Goal: Transaction & Acquisition: Purchase product/service

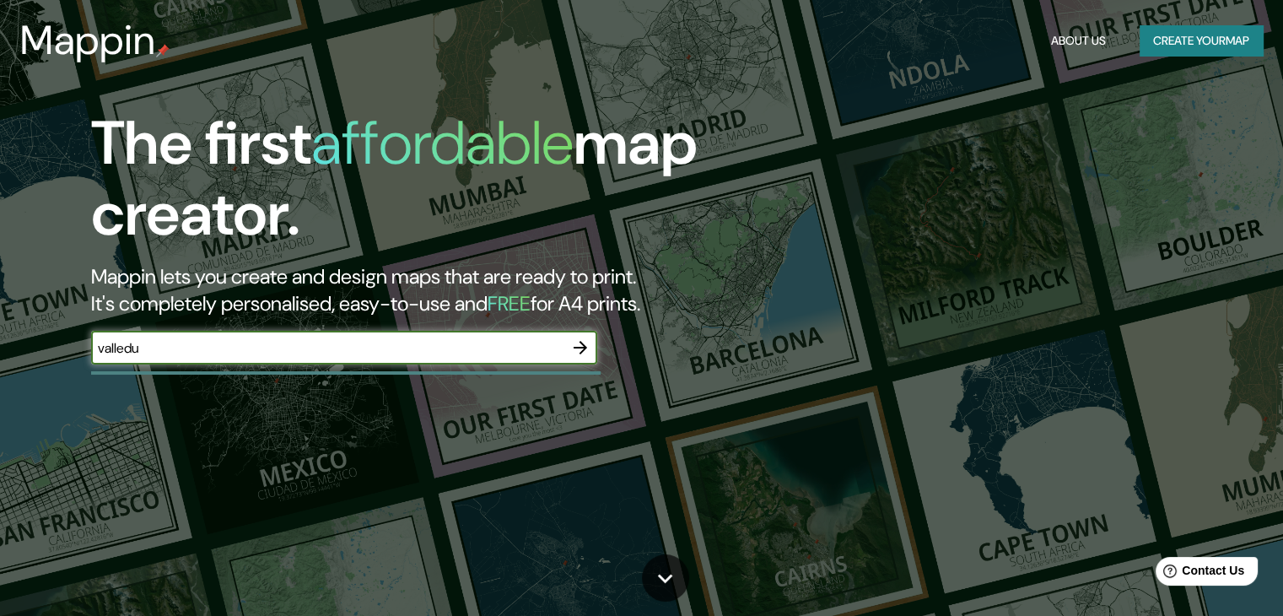
type input "valledupar"
click at [578, 347] on icon "button" at bounding box center [579, 347] width 13 height 13
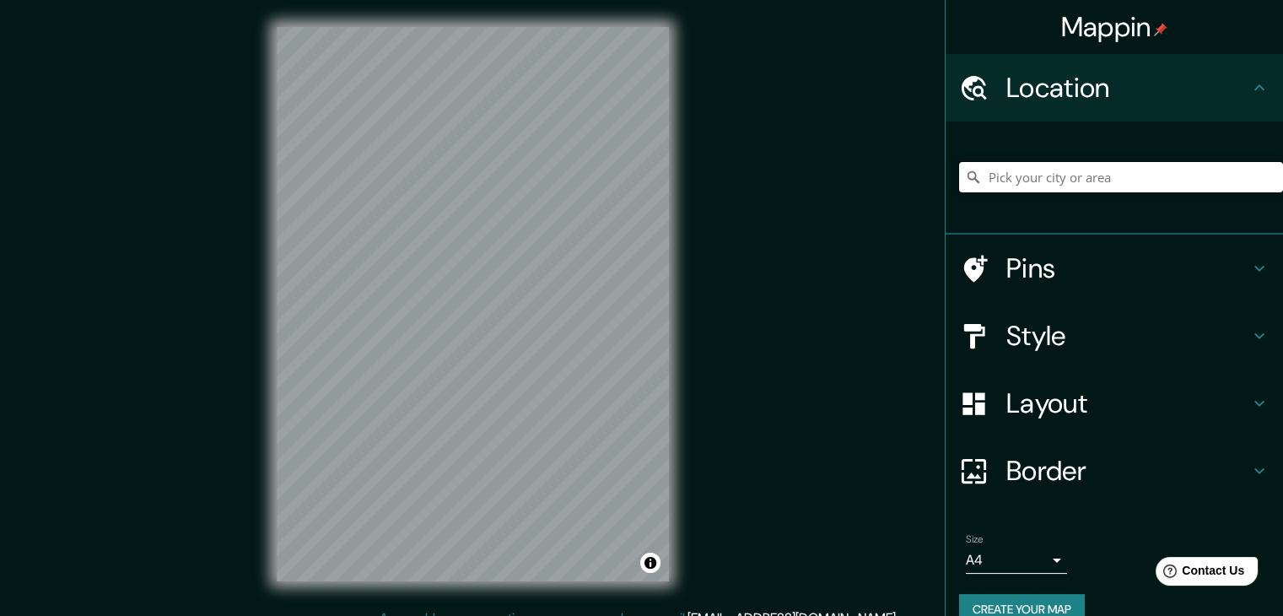
click at [1094, 177] on input "Pick your city or area" at bounding box center [1121, 177] width 324 height 30
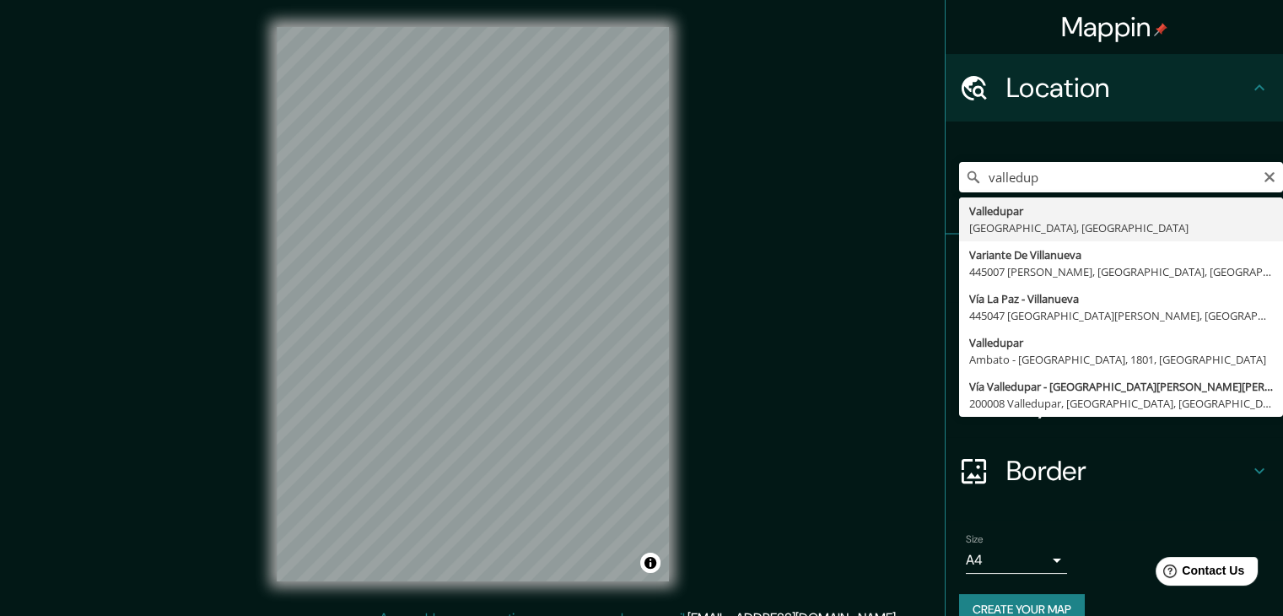
type input "Valledupar, [GEOGRAPHIC_DATA], [GEOGRAPHIC_DATA]"
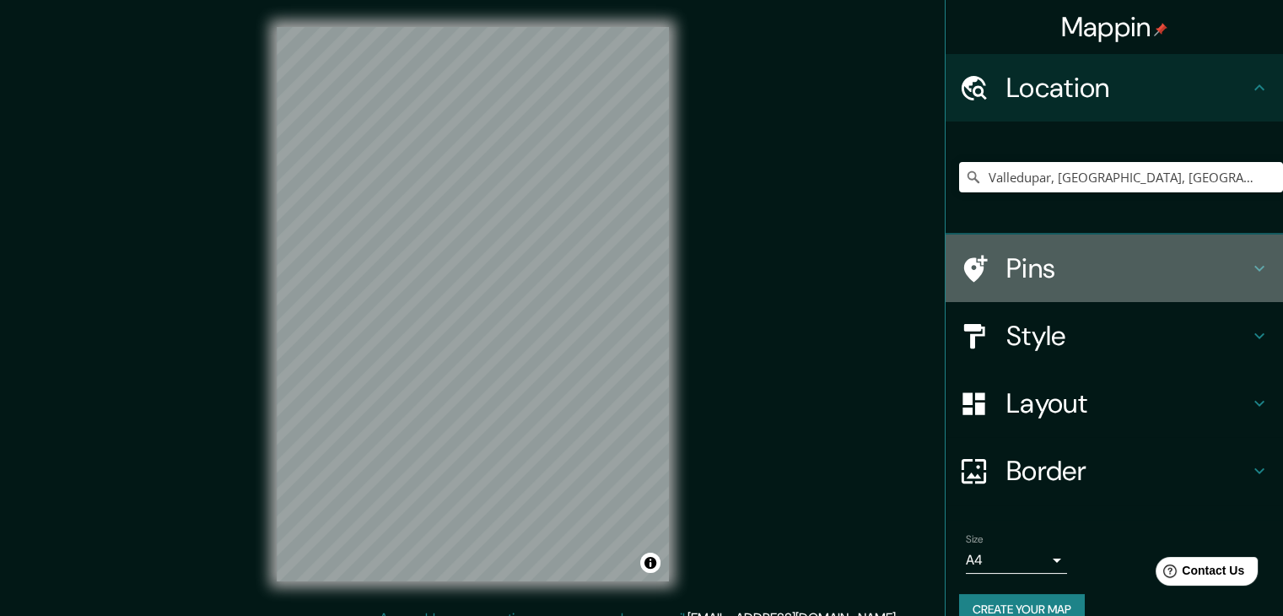
click at [1051, 282] on h4 "Pins" at bounding box center [1127, 268] width 243 height 34
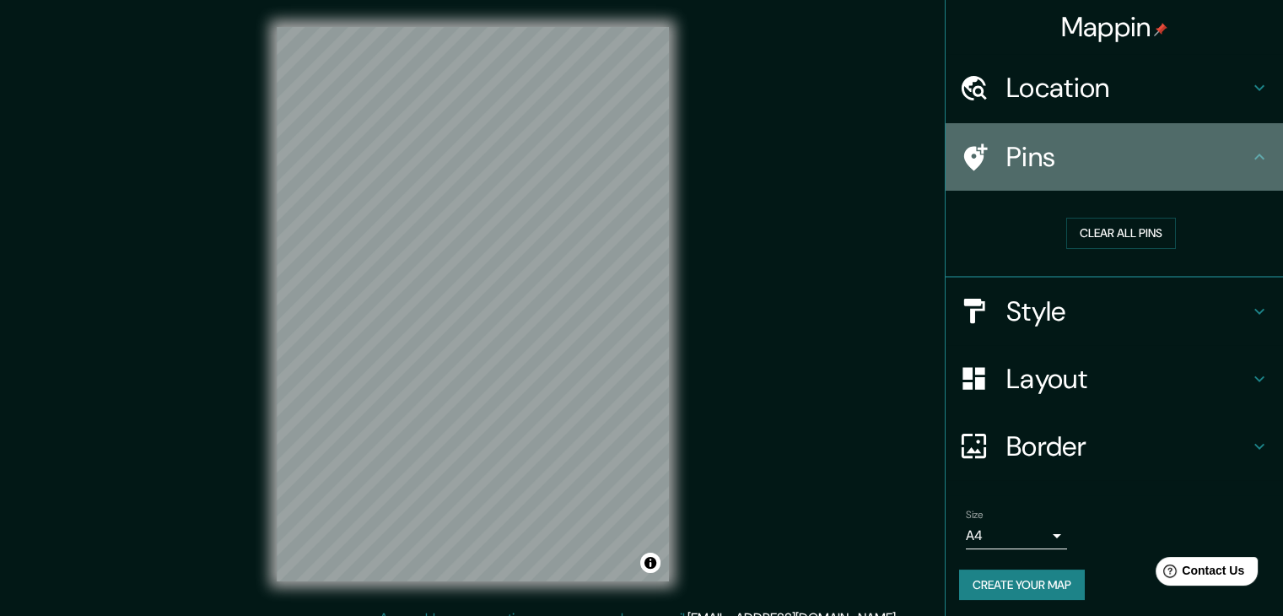
click at [1037, 163] on h4 "Pins" at bounding box center [1127, 157] width 243 height 34
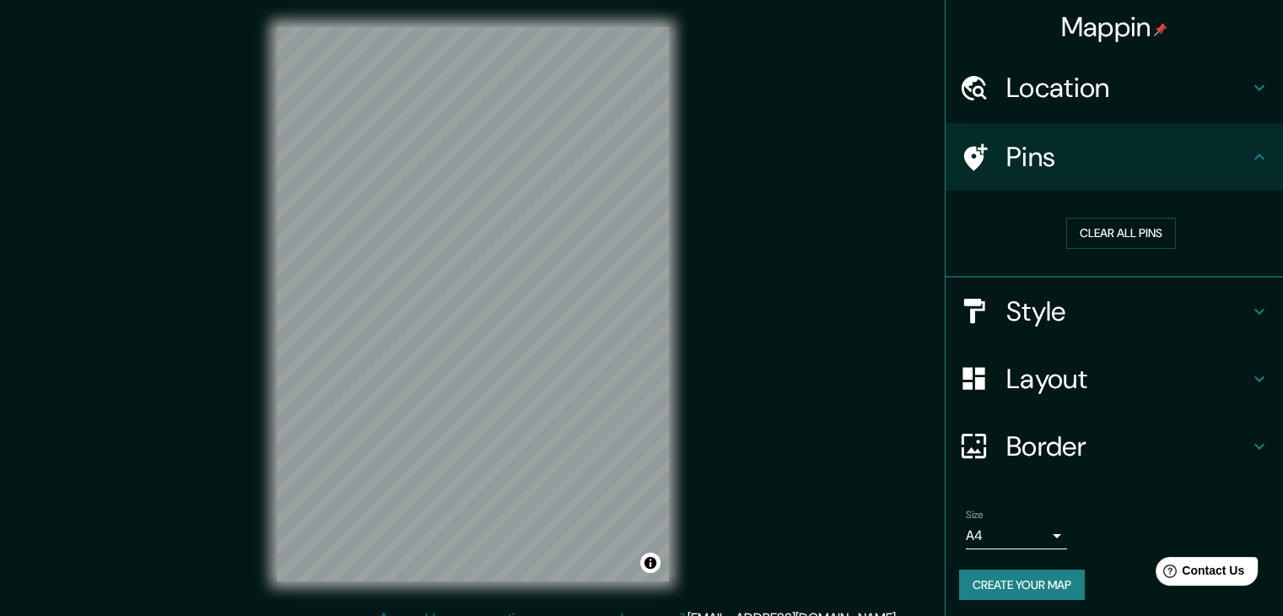
click at [1035, 325] on h4 "Style" at bounding box center [1127, 311] width 243 height 34
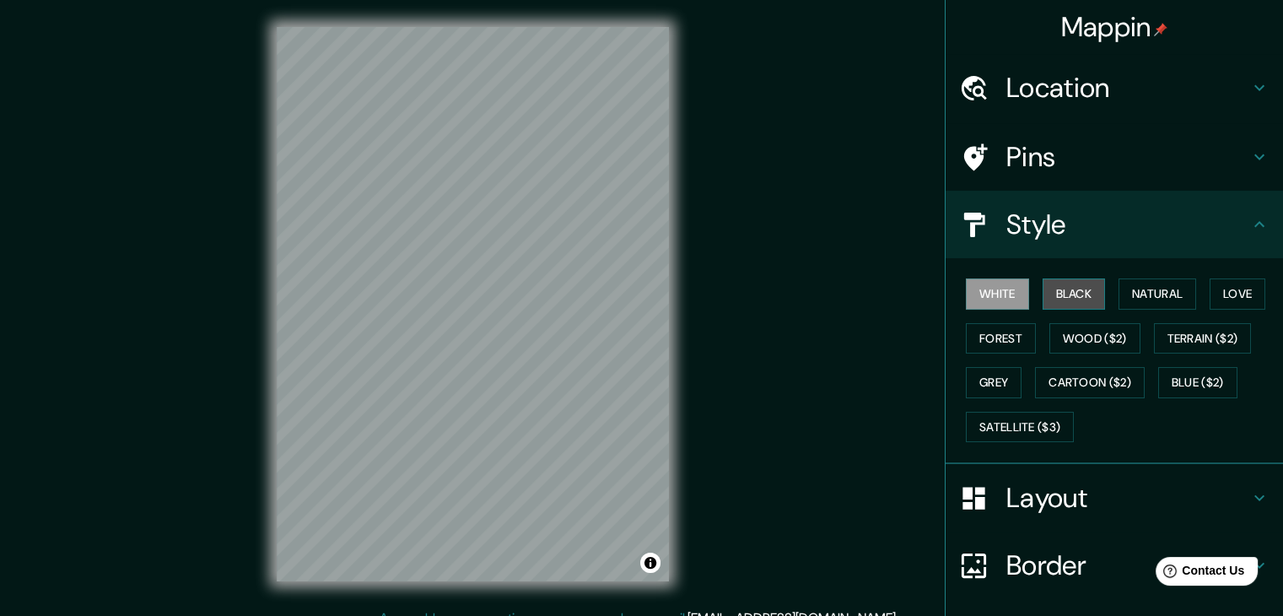
click at [1069, 291] on button "Black" at bounding box center [1073, 293] width 63 height 31
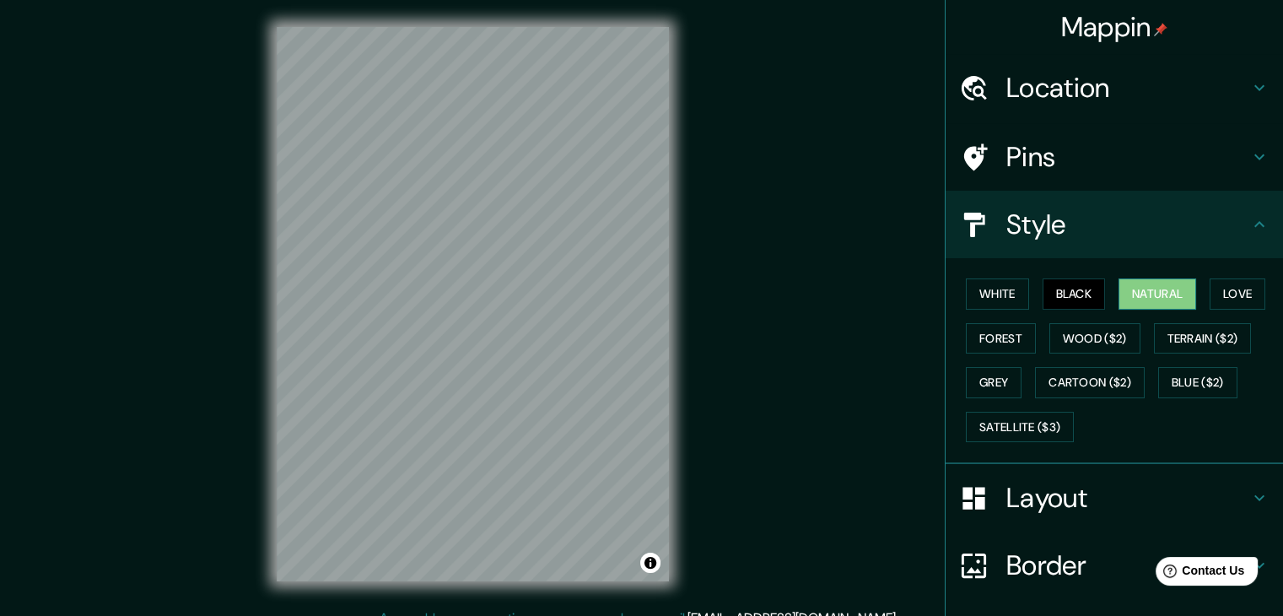
click at [1141, 293] on button "Natural" at bounding box center [1157, 293] width 78 height 31
click at [1218, 291] on button "Love" at bounding box center [1237, 293] width 56 height 31
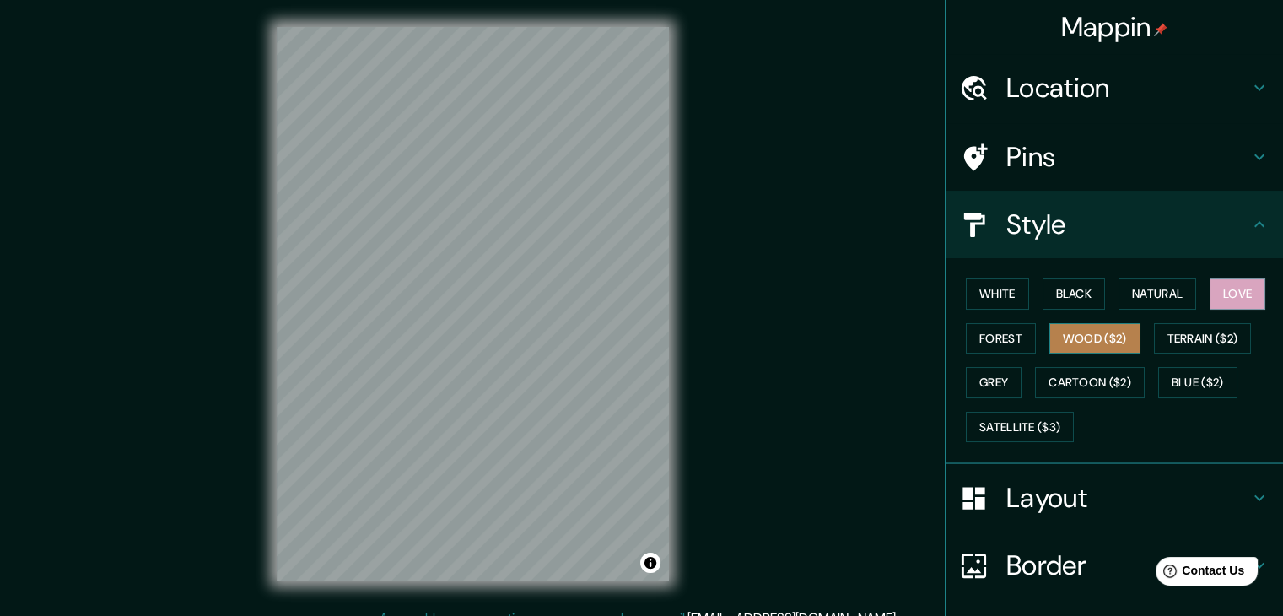
click at [1049, 337] on button "Wood ($2)" at bounding box center [1094, 338] width 91 height 31
click at [992, 343] on button "Forest" at bounding box center [1000, 338] width 70 height 31
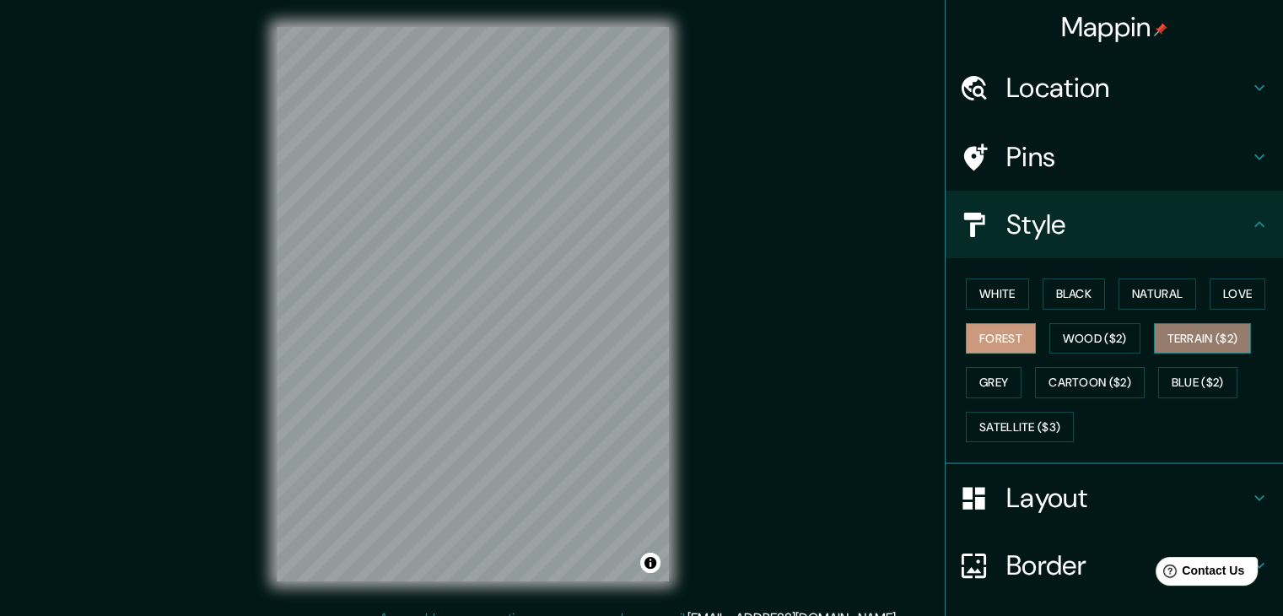
click at [1176, 338] on button "Terrain ($2)" at bounding box center [1203, 338] width 98 height 31
click at [977, 370] on button "Grey" at bounding box center [993, 382] width 56 height 31
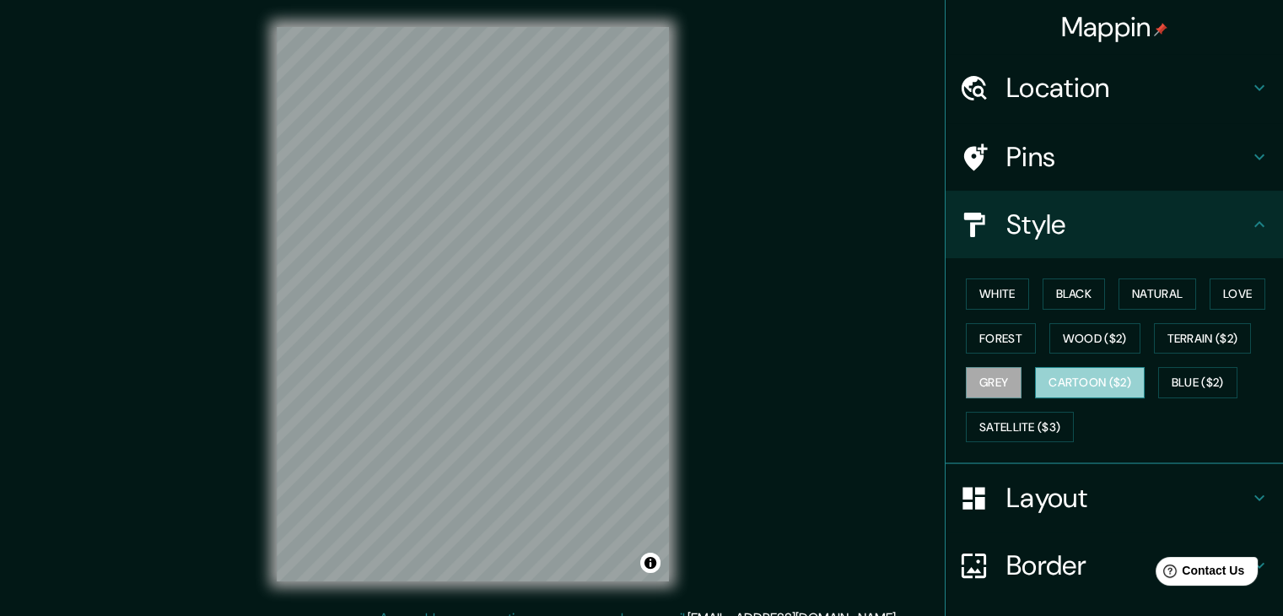
click at [1076, 377] on button "Cartoon ($2)" at bounding box center [1090, 382] width 110 height 31
click at [1181, 377] on button "Blue ($2)" at bounding box center [1197, 382] width 79 height 31
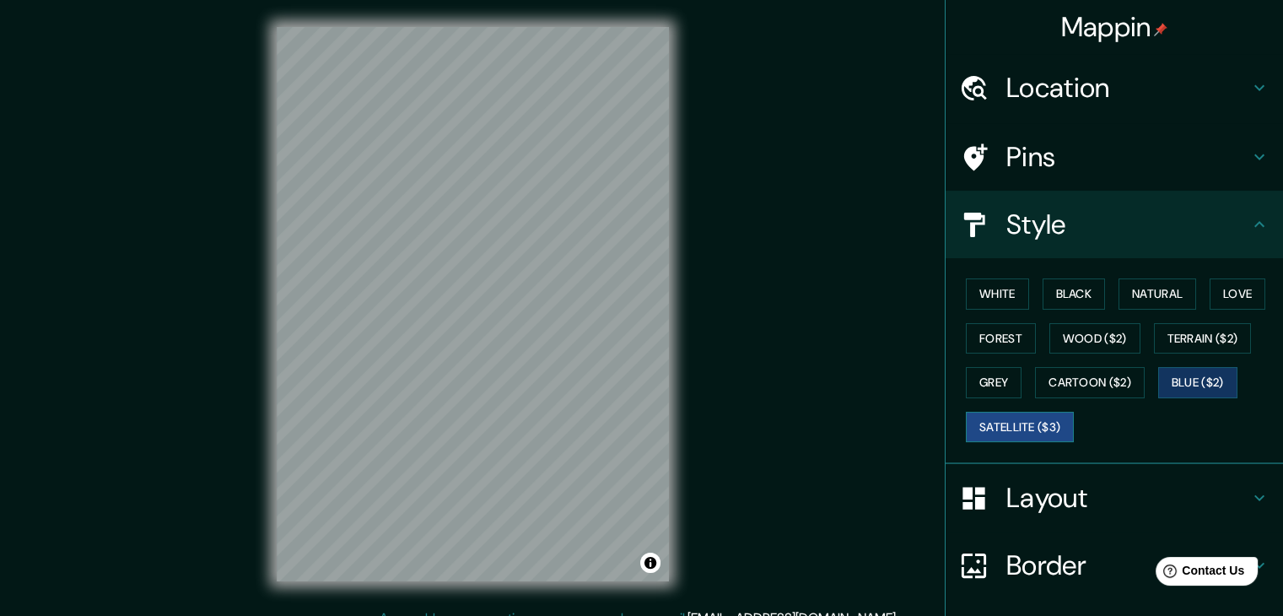
click at [1021, 417] on button "Satellite ($3)" at bounding box center [1019, 426] width 108 height 31
click at [1006, 338] on button "Forest" at bounding box center [1000, 338] width 70 height 31
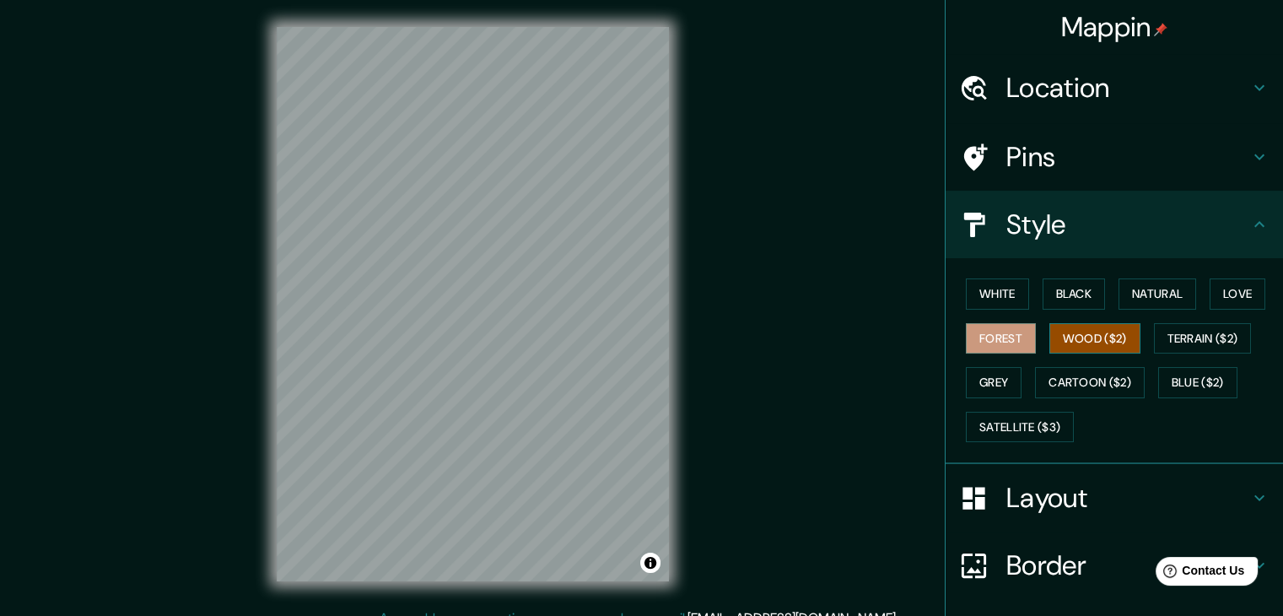
click at [1076, 325] on div "White Black Natural Love Forest Wood ($2) Terrain ($2) Grey Cartoon ($2) Blue (…" at bounding box center [1121, 360] width 324 height 177
click at [1076, 328] on button "Wood ($2)" at bounding box center [1094, 338] width 91 height 31
click at [994, 338] on button "Forest" at bounding box center [1000, 338] width 70 height 31
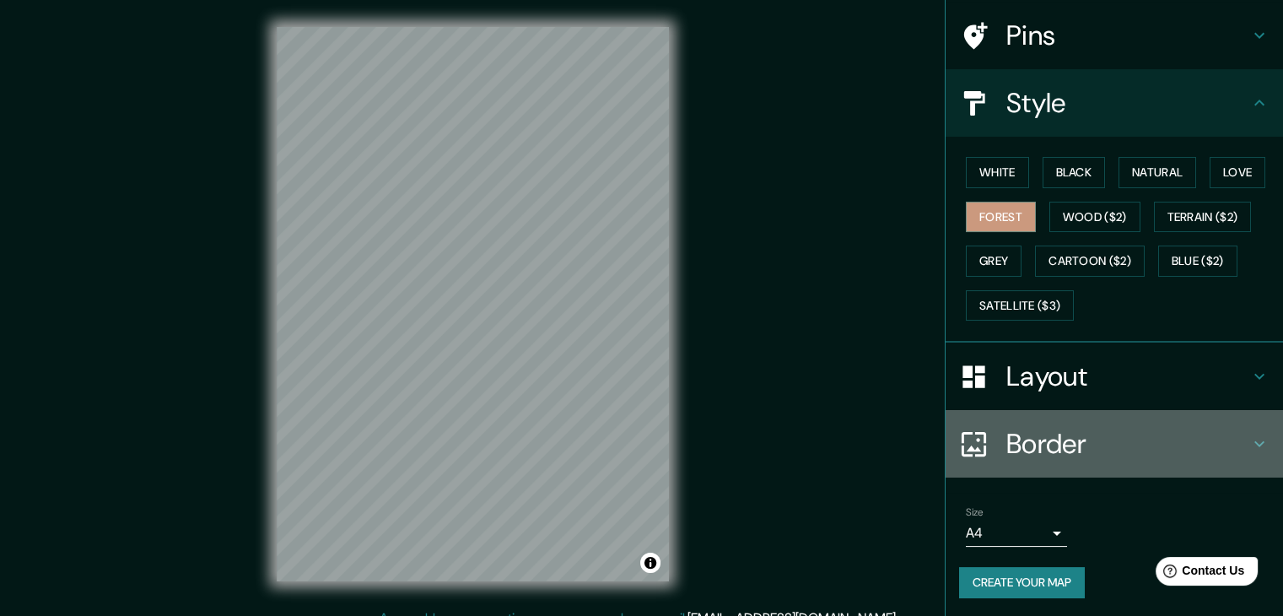
click at [1021, 443] on h4 "Border" at bounding box center [1127, 444] width 243 height 34
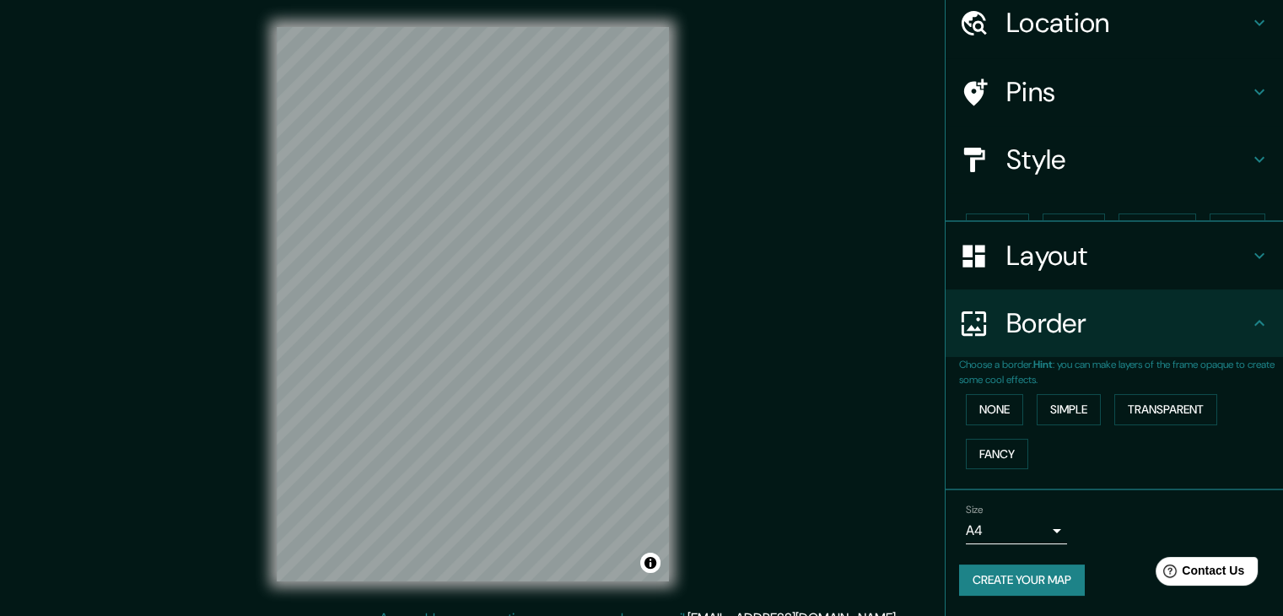
scroll to position [35, 0]
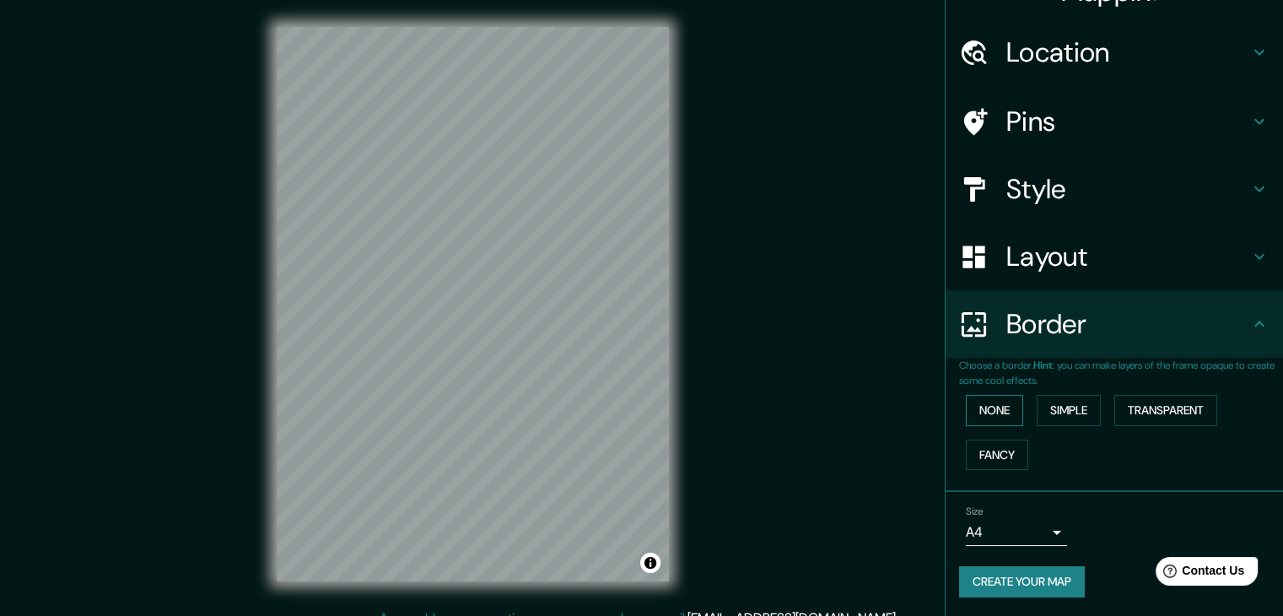
click at [992, 408] on button "None" at bounding box center [993, 410] width 57 height 31
click at [1069, 409] on button "Simple" at bounding box center [1068, 410] width 64 height 31
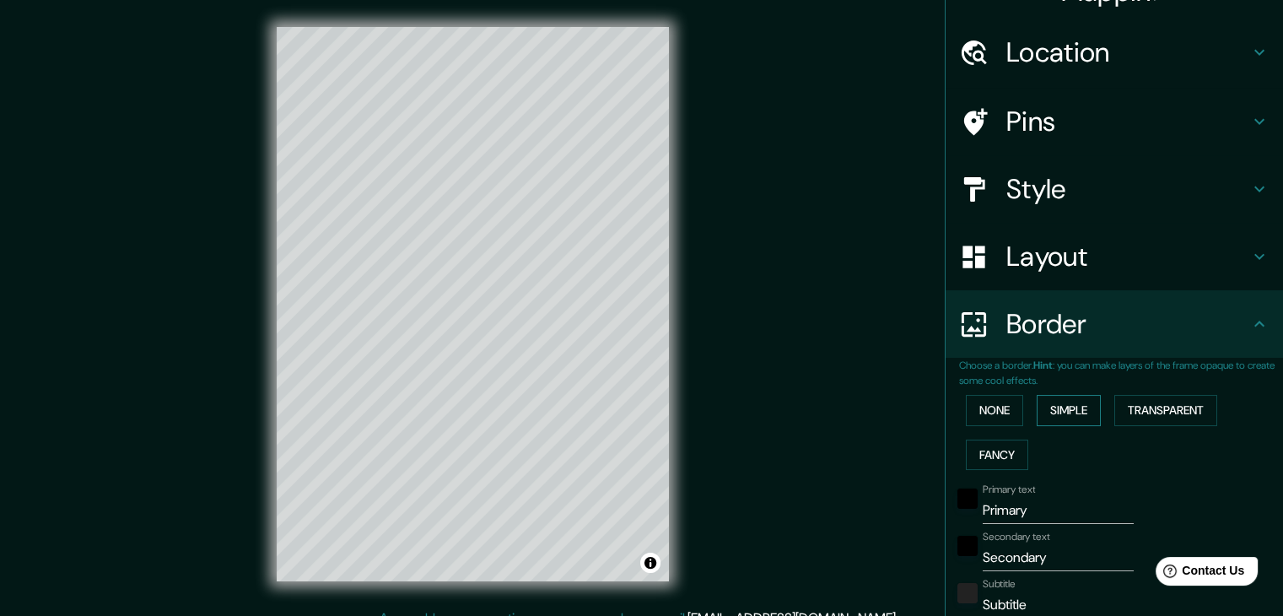
click at [1068, 414] on button "Simple" at bounding box center [1068, 410] width 64 height 31
type input "37"
click at [971, 417] on button "None" at bounding box center [993, 410] width 57 height 31
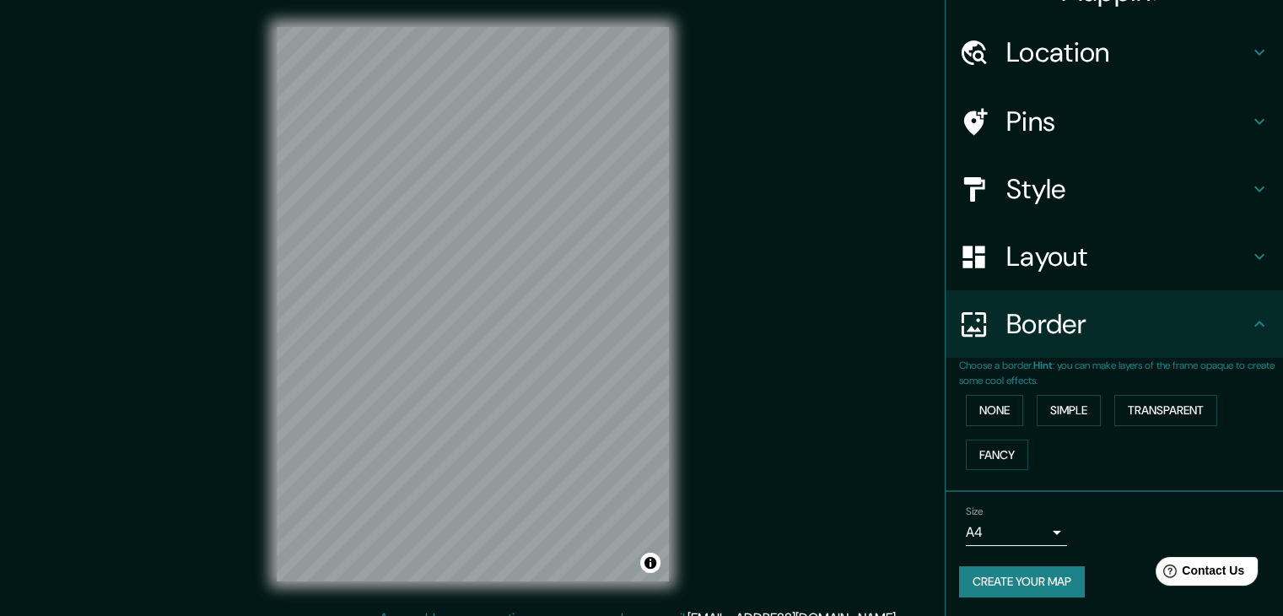
click at [1008, 329] on h4 "Border" at bounding box center [1127, 324] width 243 height 34
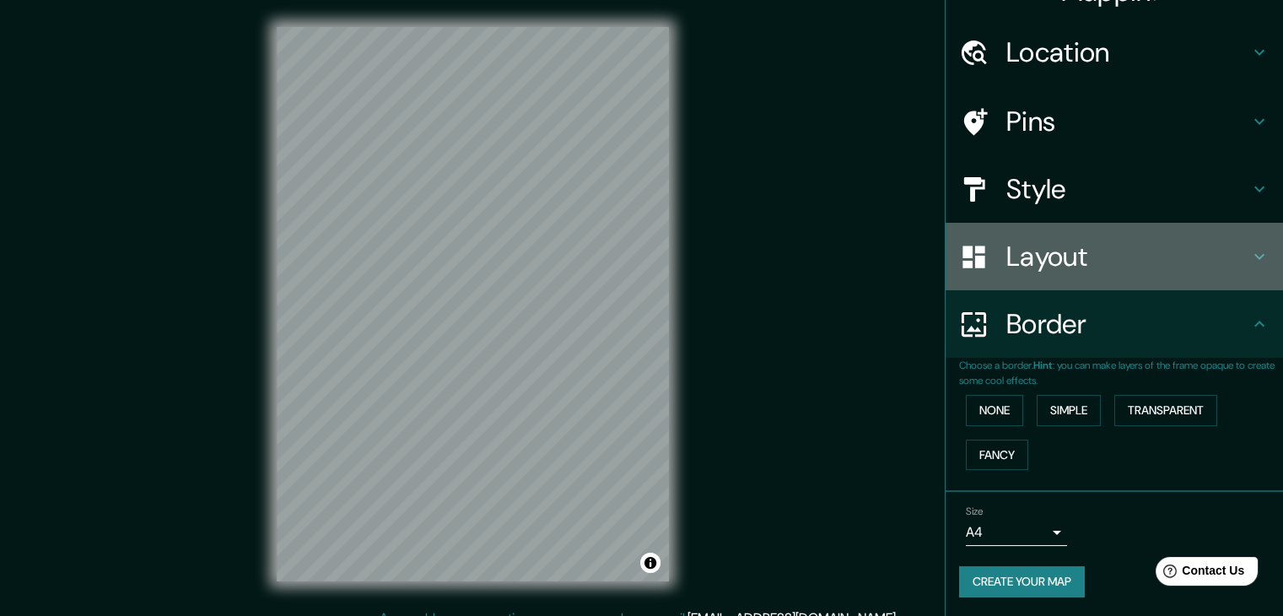
click at [1029, 281] on div "Layout" at bounding box center [1113, 256] width 337 height 67
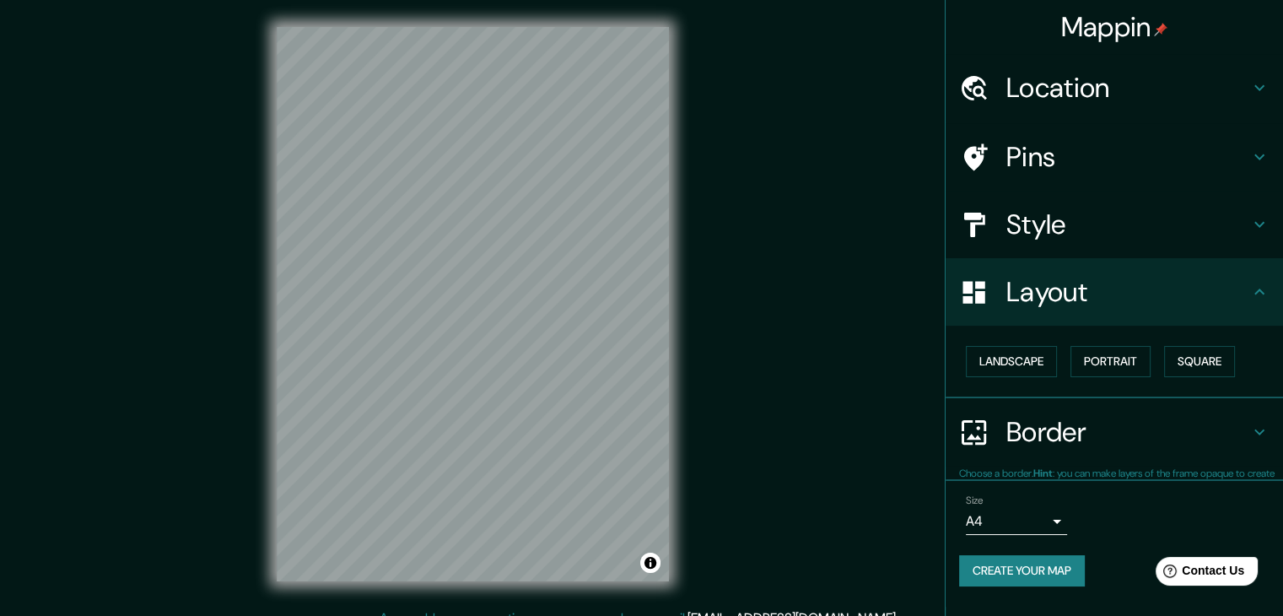
scroll to position [0, 0]
click at [1024, 358] on button "Landscape" at bounding box center [1010, 361] width 91 height 31
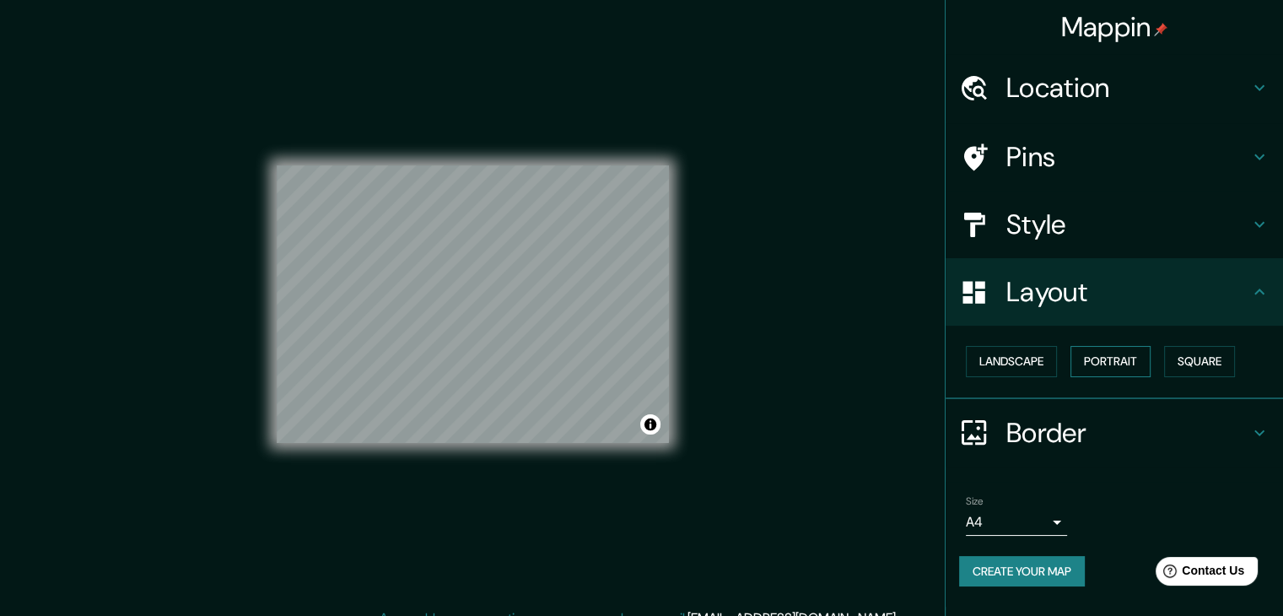
click at [1094, 354] on button "Portrait" at bounding box center [1110, 361] width 80 height 31
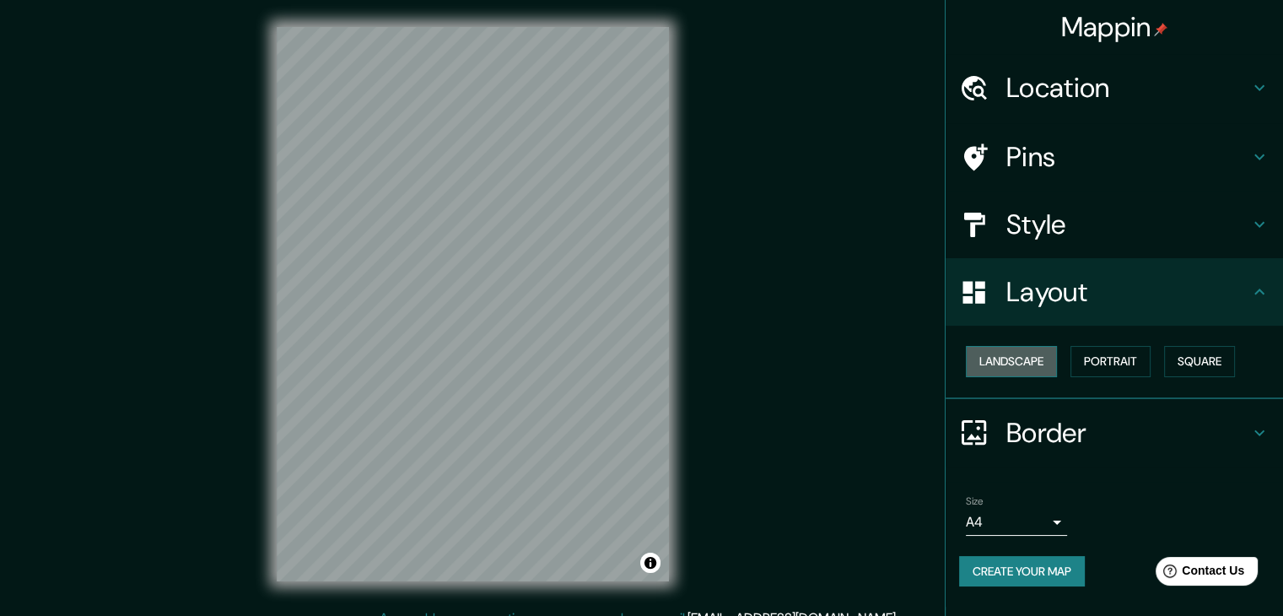
click at [1006, 355] on button "Landscape" at bounding box center [1010, 361] width 91 height 31
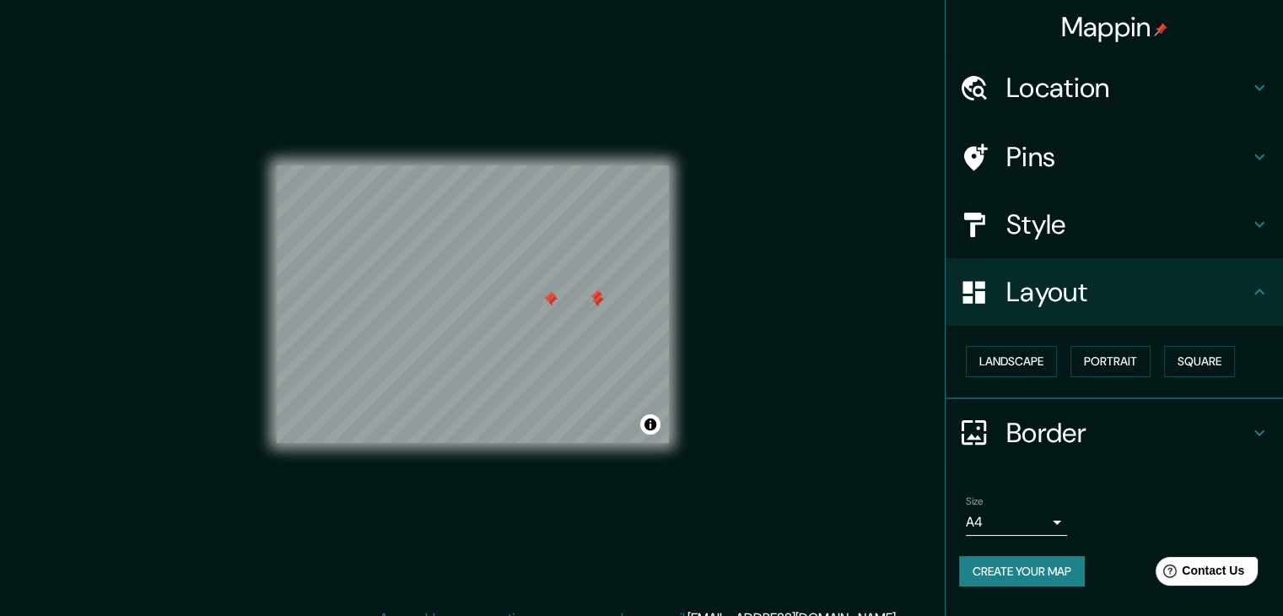
click at [1008, 157] on h4 "Pins" at bounding box center [1127, 157] width 243 height 34
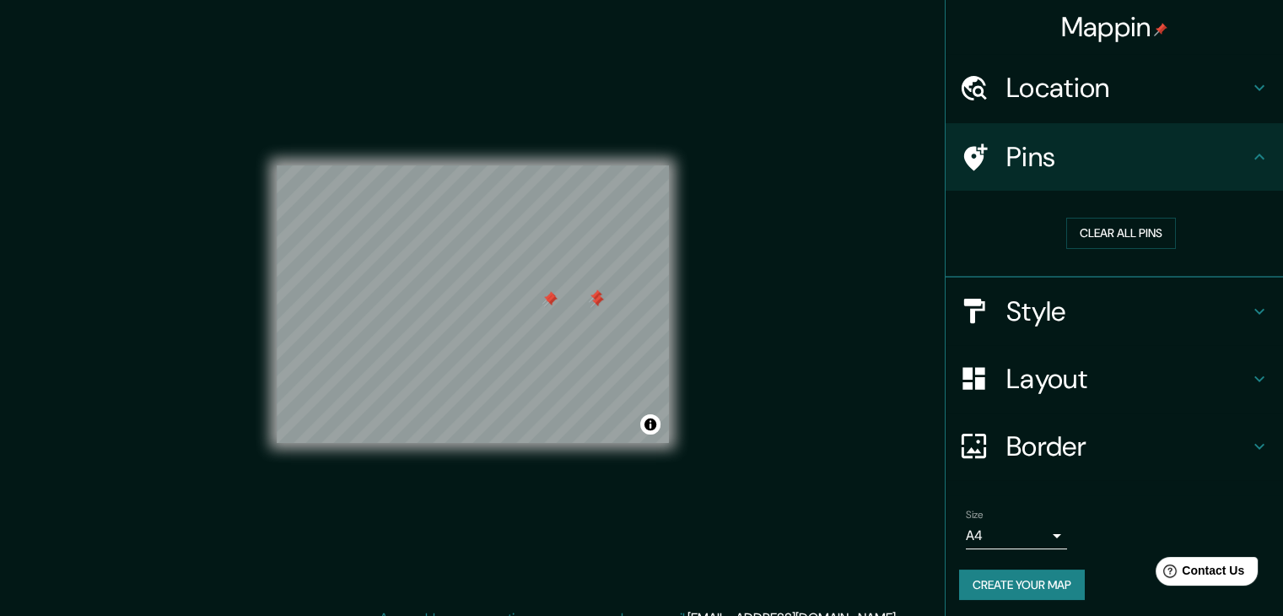
click at [1006, 171] on h4 "Pins" at bounding box center [1127, 157] width 243 height 34
click at [1023, 106] on div "Location" at bounding box center [1113, 87] width 337 height 67
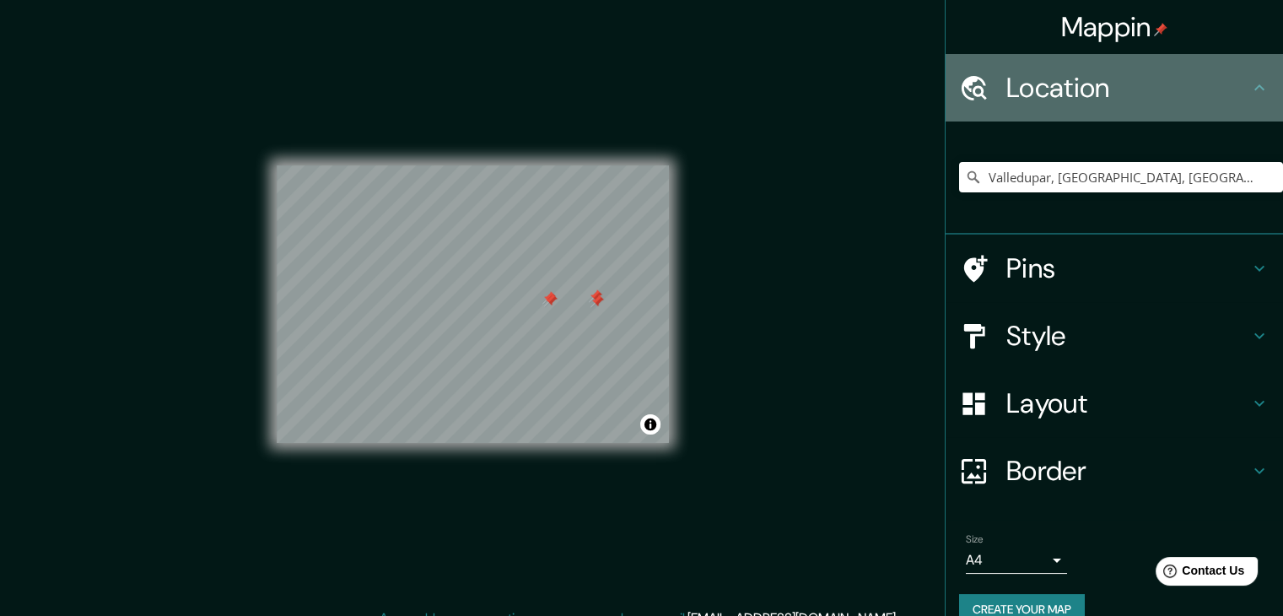
click at [1023, 106] on div "Location" at bounding box center [1113, 87] width 337 height 67
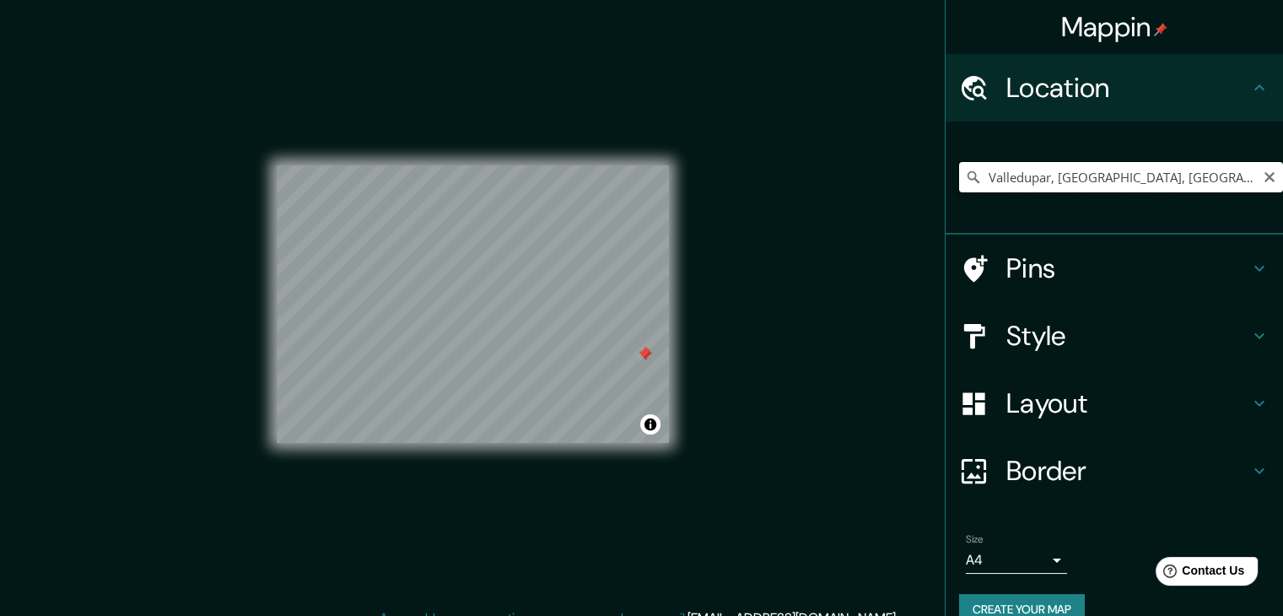
click at [1150, 180] on input "Valledupar, [GEOGRAPHIC_DATA], [GEOGRAPHIC_DATA]" at bounding box center [1121, 177] width 324 height 30
click at [1252, 188] on input "Valledupar, [GEOGRAPHIC_DATA], [GEOGRAPHIC_DATA]" at bounding box center [1121, 177] width 324 height 30
click at [1262, 180] on icon "Clear" at bounding box center [1268, 176] width 13 height 13
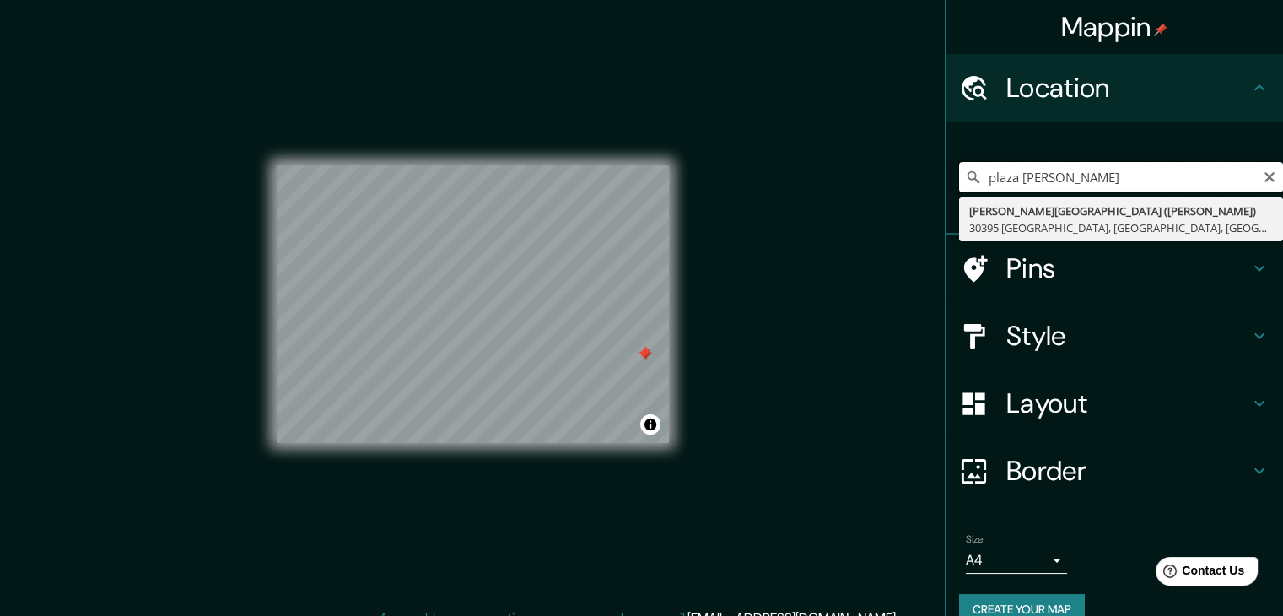
click at [1043, 185] on input "plaza [PERSON_NAME]" at bounding box center [1121, 177] width 324 height 30
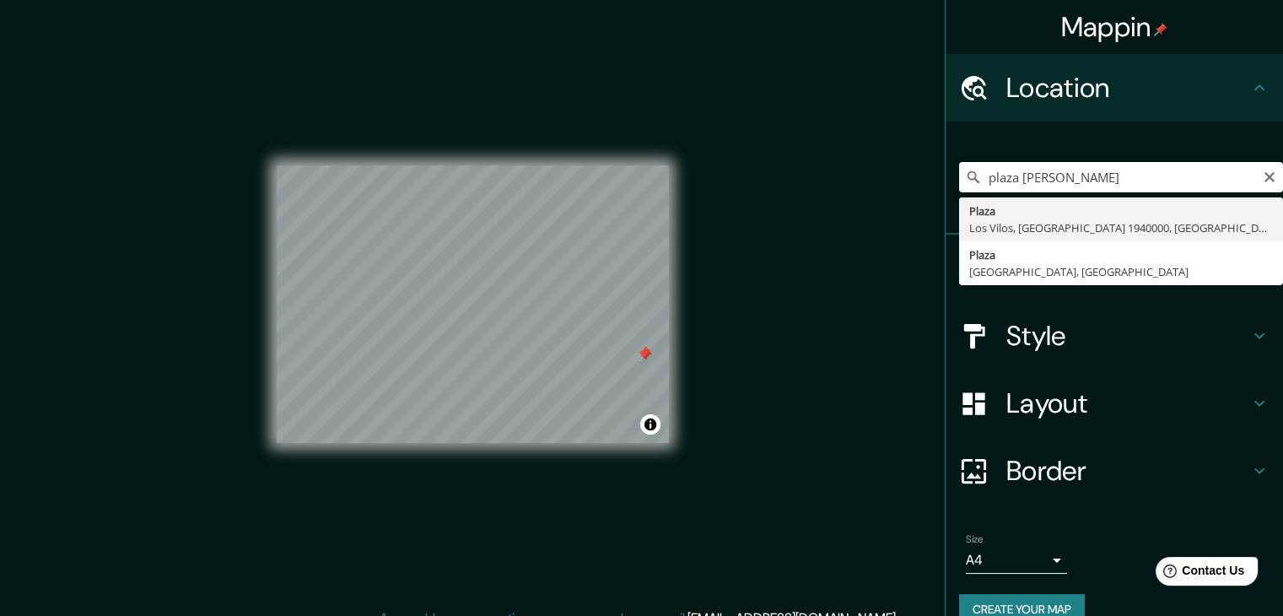
drag, startPoint x: 1083, startPoint y: 175, endPoint x: 998, endPoint y: 178, distance: 84.4
click at [998, 178] on input "plaza [PERSON_NAME]" at bounding box center [1121, 177] width 324 height 30
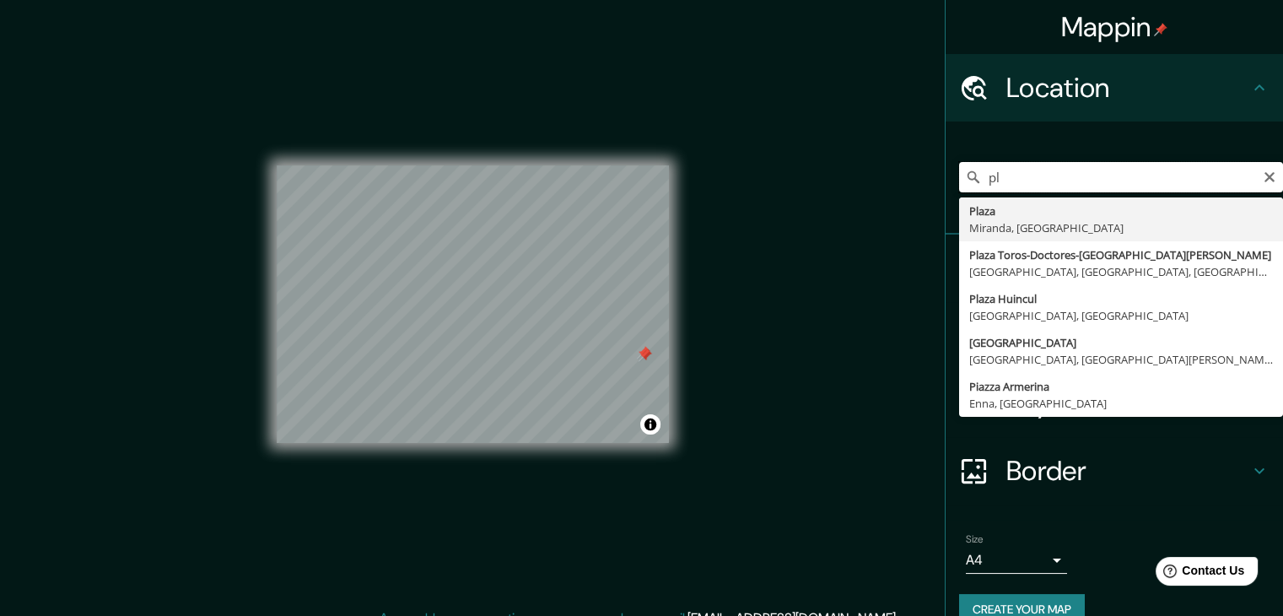
type input "p"
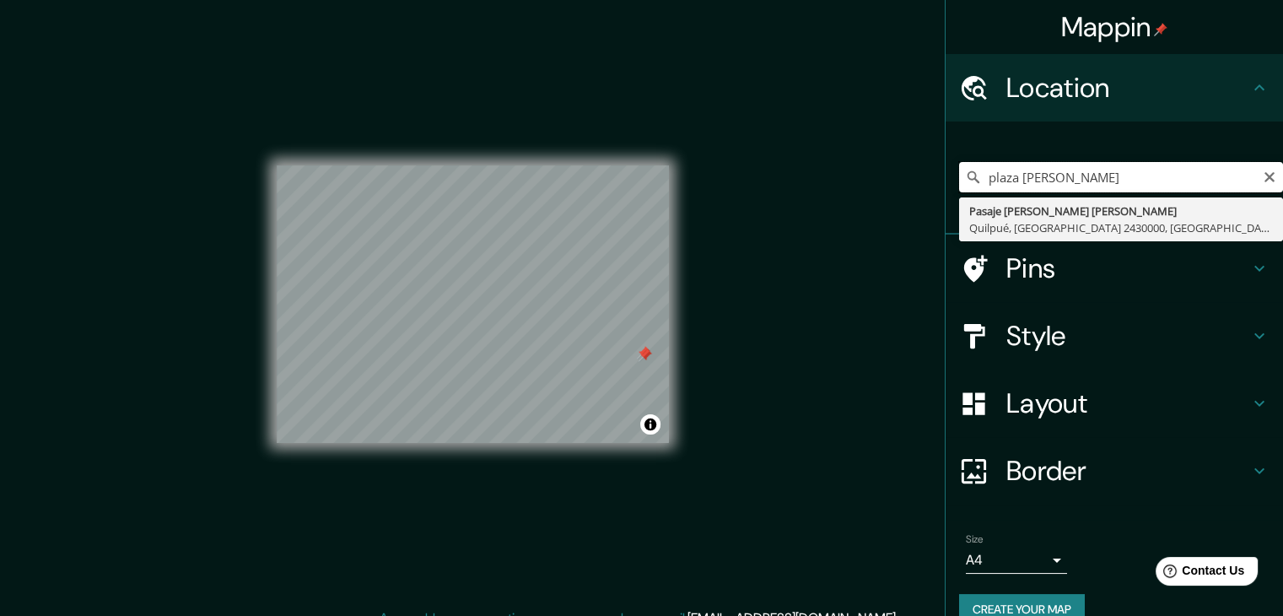
click at [1263, 164] on input "plaza [PERSON_NAME]" at bounding box center [1121, 177] width 324 height 30
click at [1262, 166] on input "plaza [PERSON_NAME]" at bounding box center [1121, 177] width 324 height 30
type input "plaza [PERSON_NAME]"
click at [1262, 176] on icon "Clear" at bounding box center [1268, 176] width 13 height 13
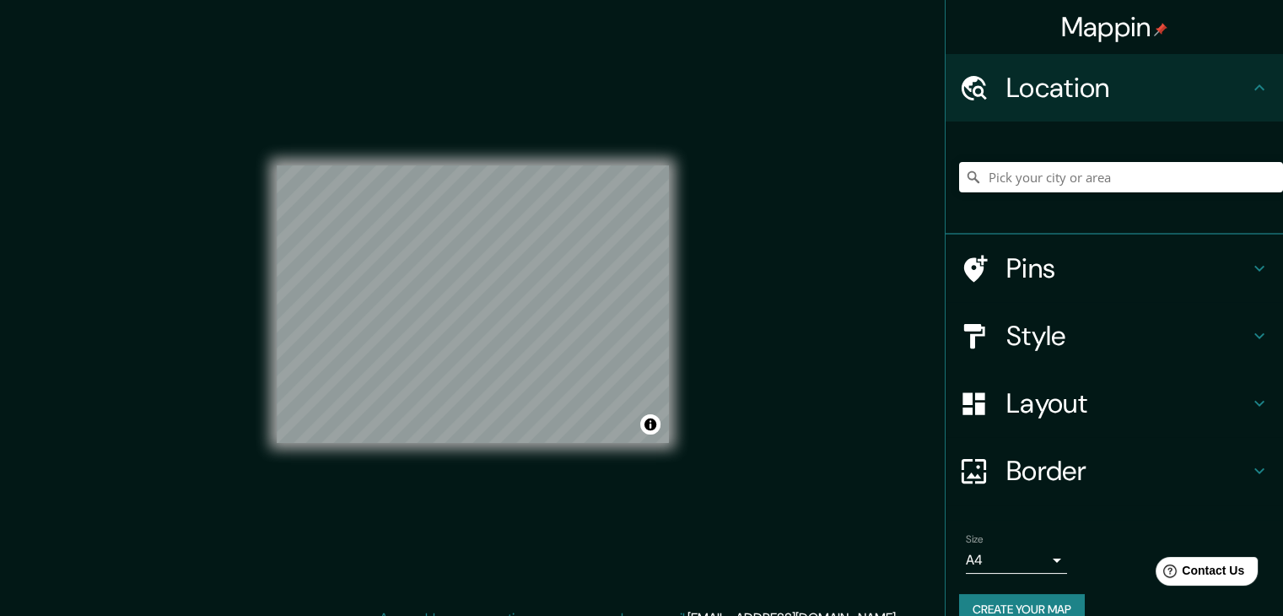
click at [1023, 295] on div "Pins" at bounding box center [1113, 267] width 337 height 67
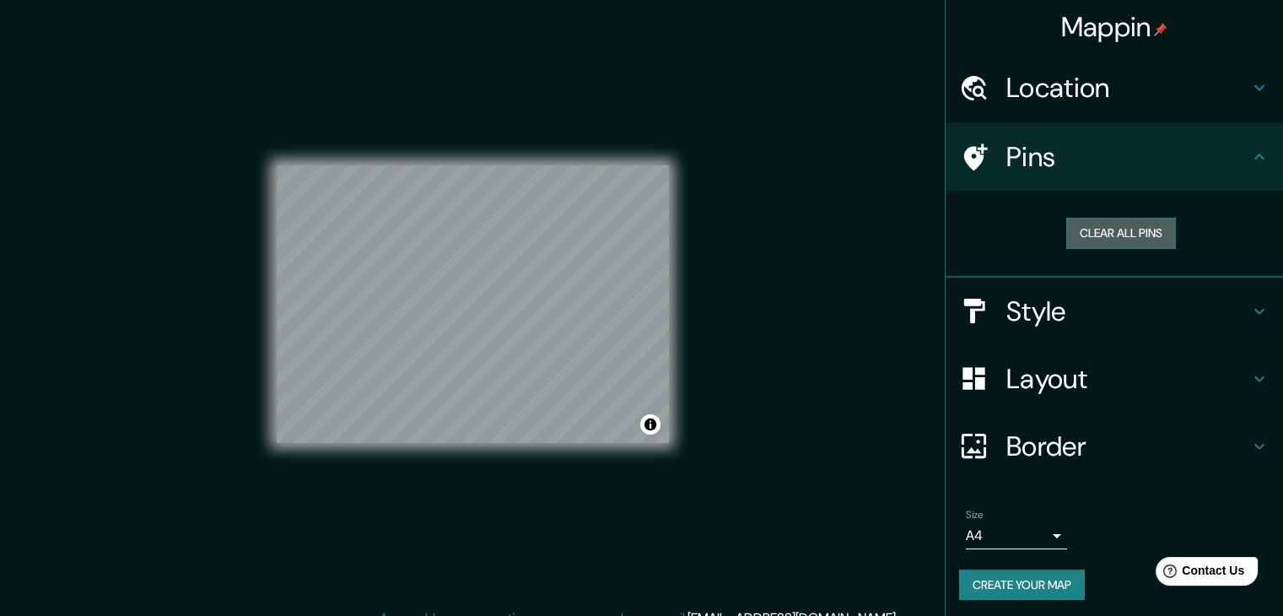
click at [1082, 232] on button "Clear all pins" at bounding box center [1121, 233] width 110 height 31
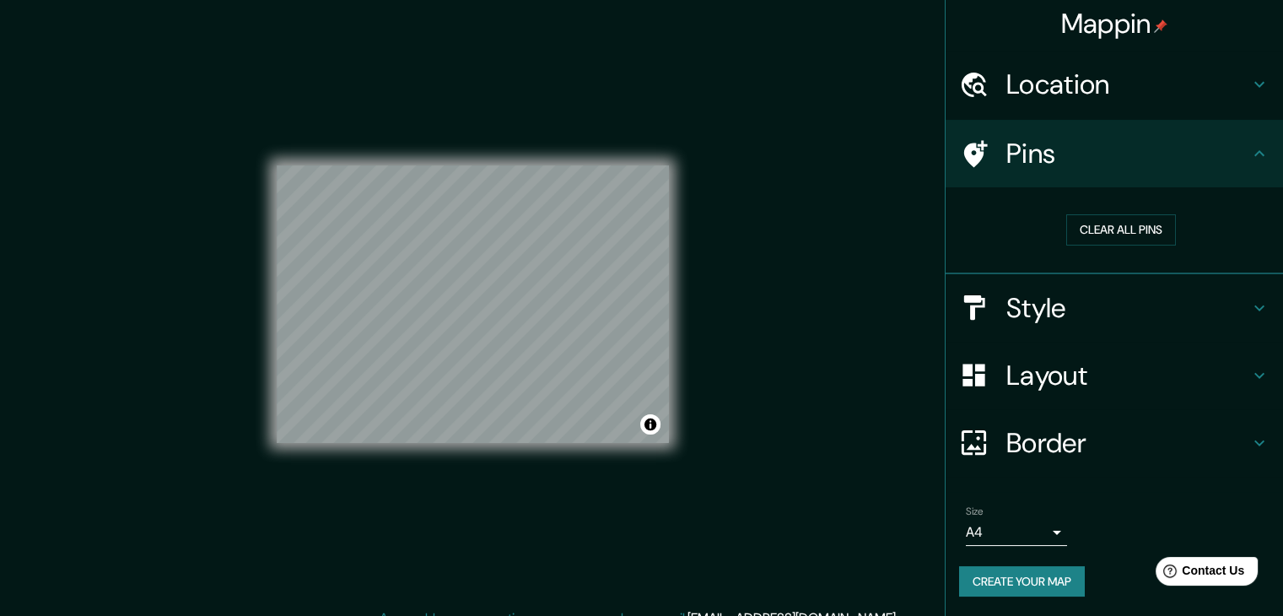
click at [1011, 308] on h4 "Style" at bounding box center [1127, 308] width 243 height 34
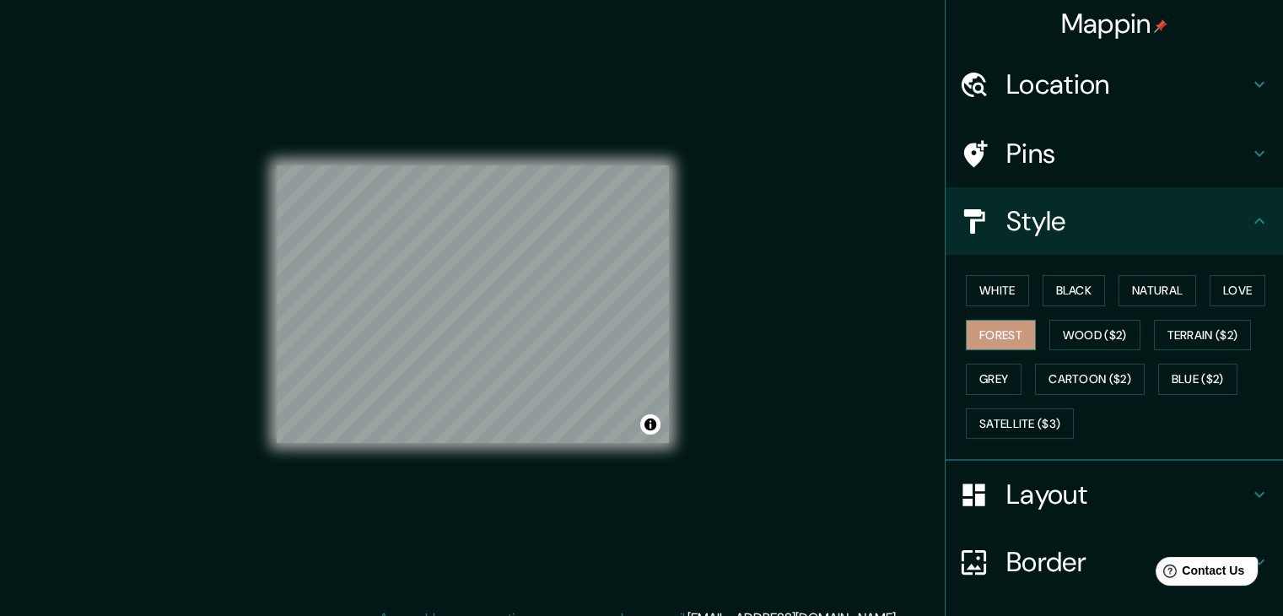
click at [992, 328] on button "Forest" at bounding box center [1000, 335] width 70 height 31
click at [985, 298] on button "White" at bounding box center [996, 290] width 63 height 31
click at [1057, 277] on button "Black" at bounding box center [1073, 290] width 63 height 31
click at [1138, 278] on button "Natural" at bounding box center [1157, 290] width 78 height 31
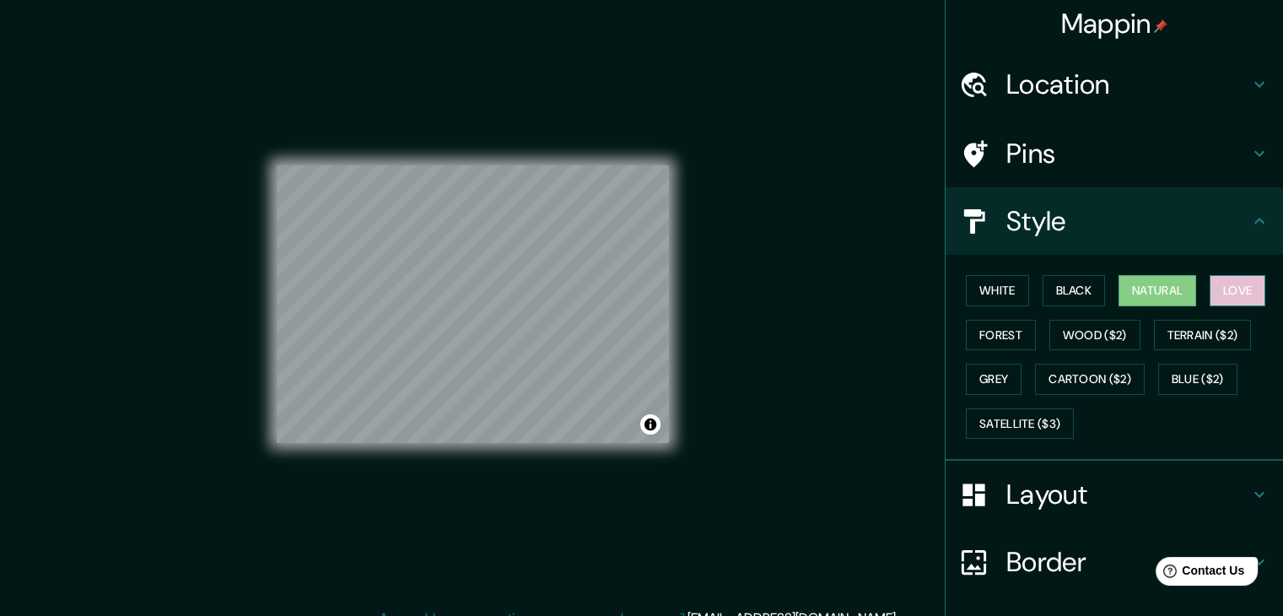
drag, startPoint x: 1224, startPoint y: 288, endPoint x: 1201, endPoint y: 291, distance: 23.8
click at [1227, 288] on button "Love" at bounding box center [1237, 290] width 56 height 31
click at [988, 295] on button "White" at bounding box center [996, 290] width 63 height 31
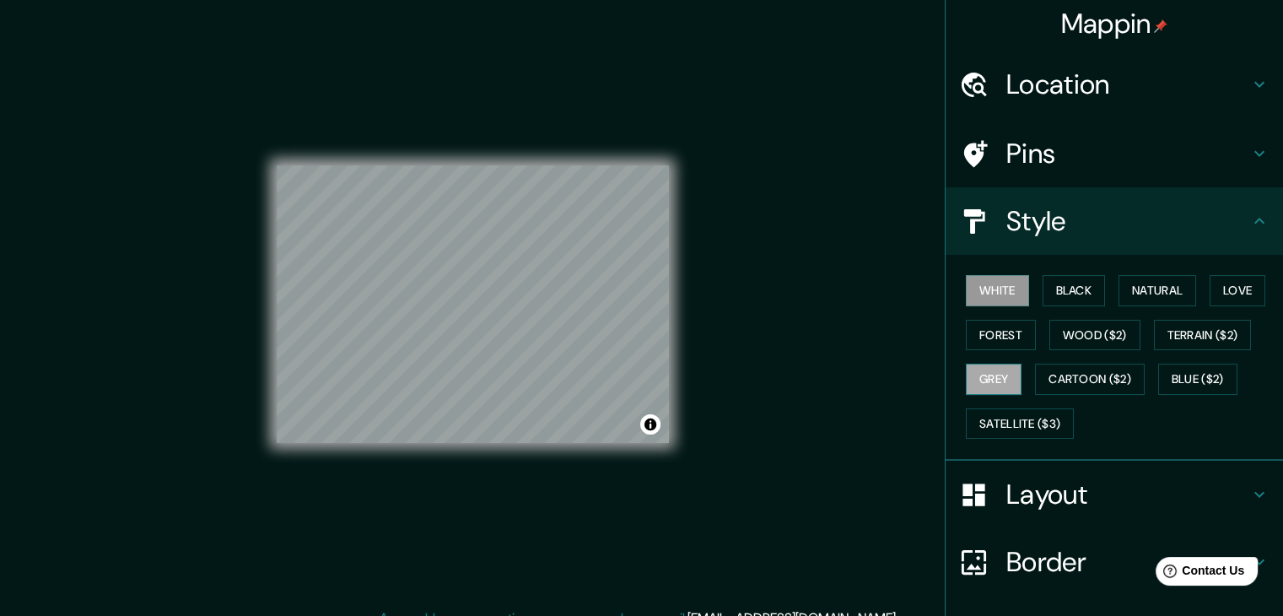
click at [992, 363] on button "Grey" at bounding box center [993, 378] width 56 height 31
click at [1069, 326] on button "Wood ($2)" at bounding box center [1094, 335] width 91 height 31
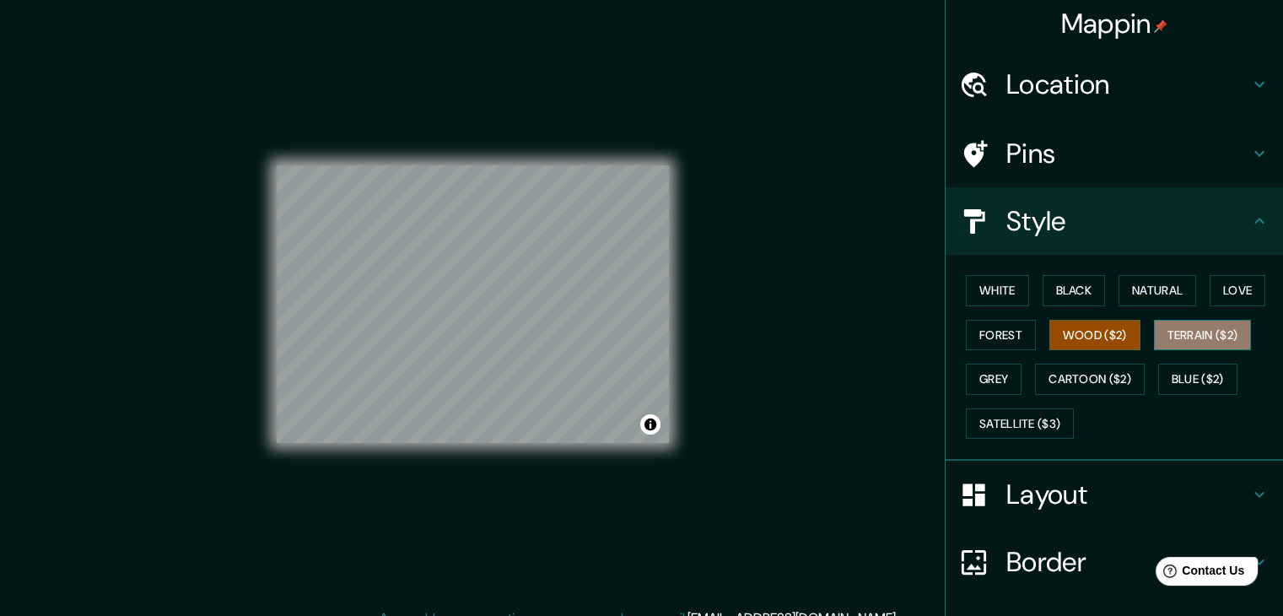
click at [1174, 326] on button "Terrain ($2)" at bounding box center [1203, 335] width 98 height 31
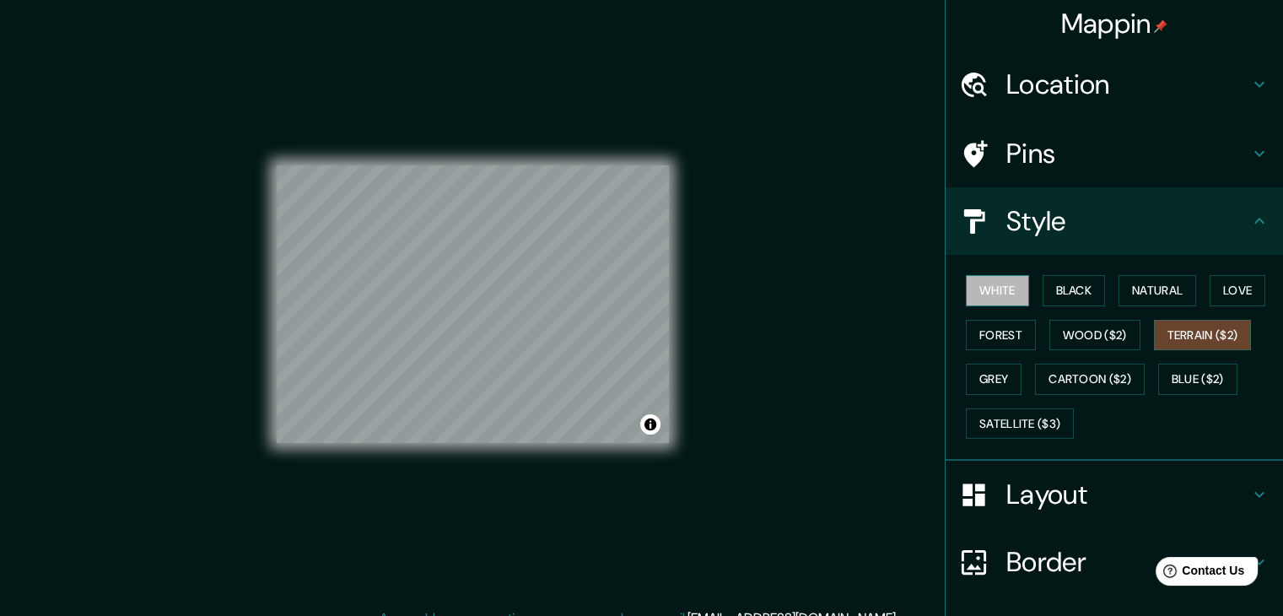
click at [987, 294] on button "White" at bounding box center [996, 290] width 63 height 31
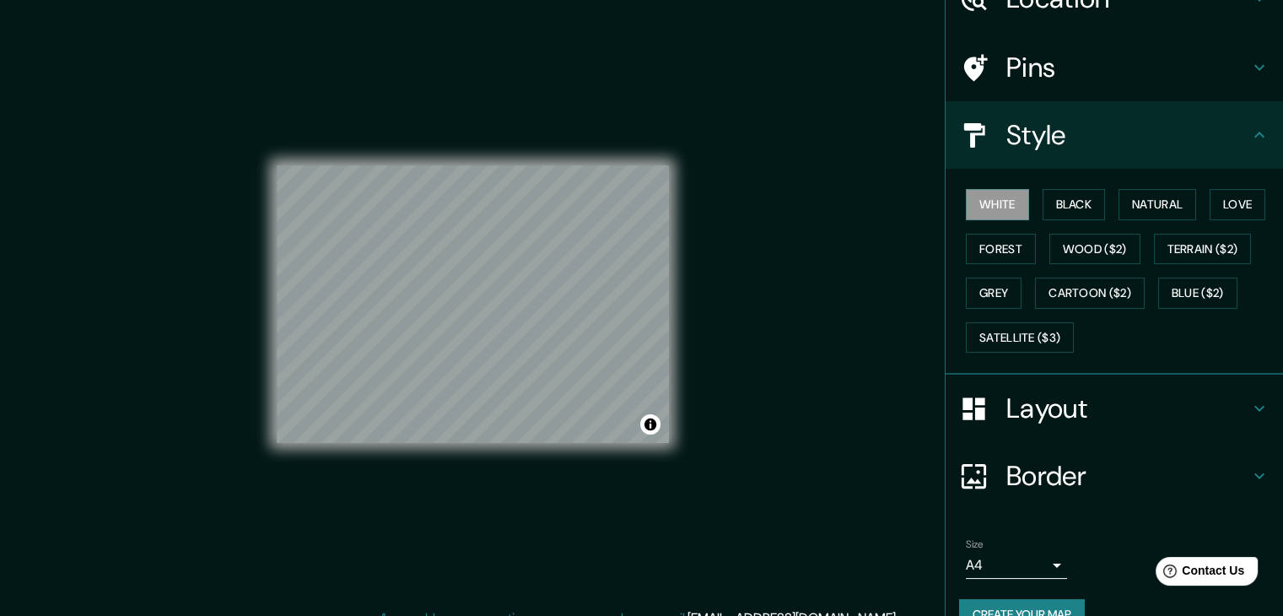
scroll to position [121, 0]
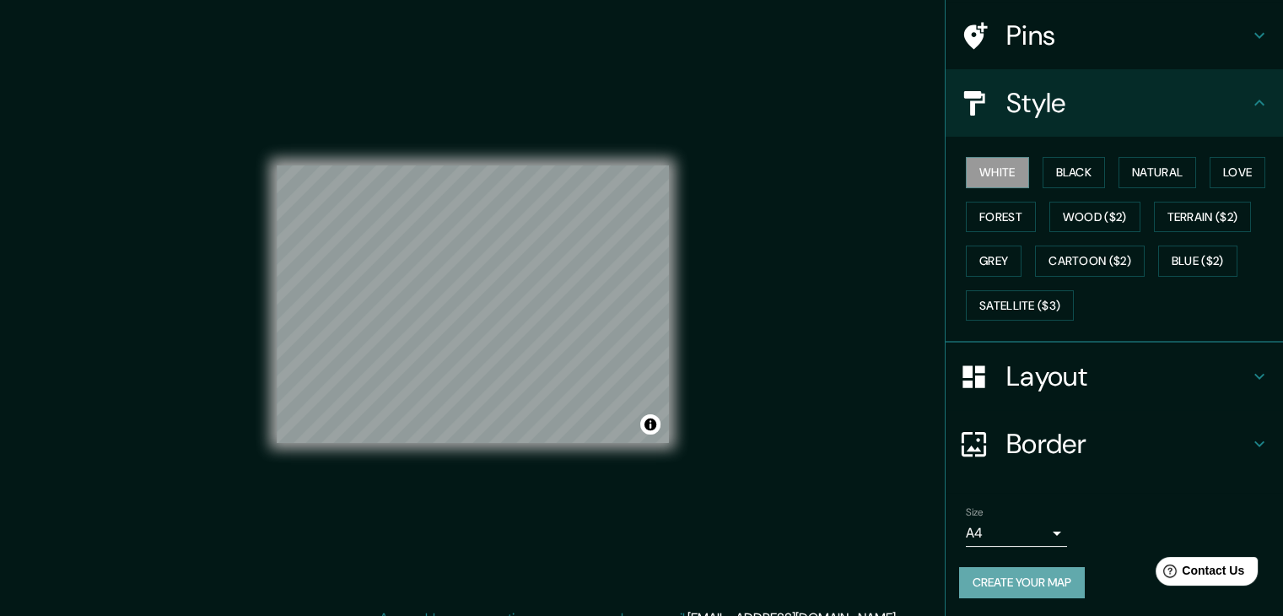
click at [1019, 585] on button "Create your map" at bounding box center [1022, 582] width 126 height 31
click at [992, 562] on div "Size A4 single Create your map" at bounding box center [1114, 555] width 310 height 112
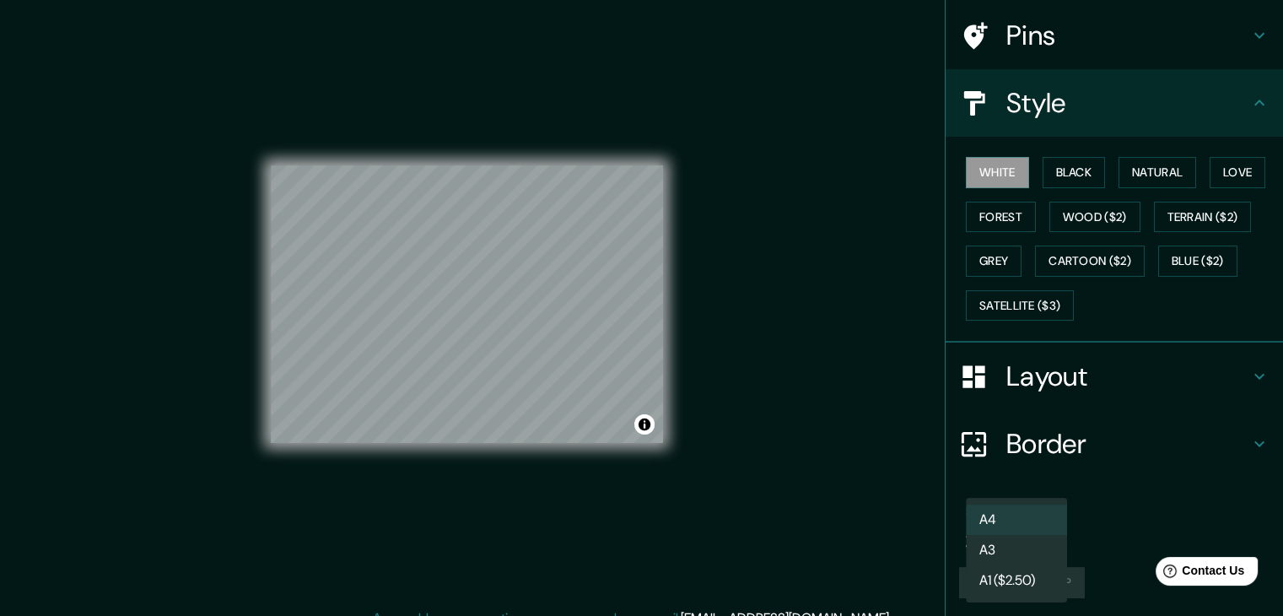
click at [993, 521] on body "Mappin Location Pasaje [PERSON_NAME] [PERSON_NAME] Quilpué, [GEOGRAPHIC_DATA] 2…" at bounding box center [641, 308] width 1283 height 616
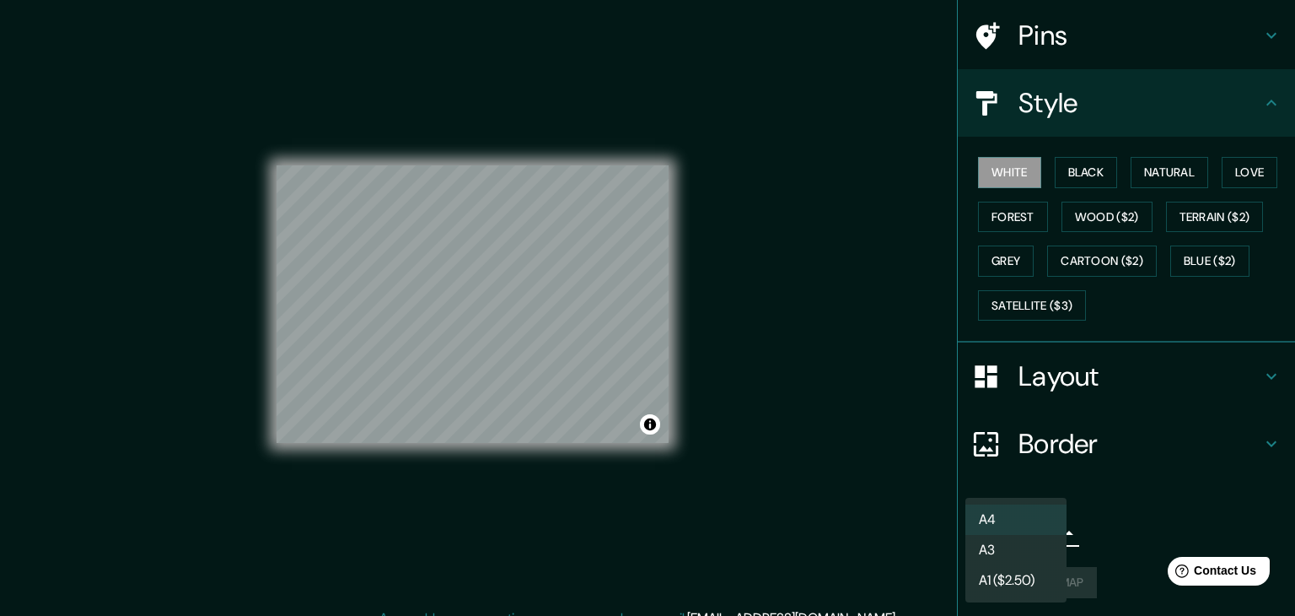
click at [993, 521] on li "A4" at bounding box center [1015, 519] width 101 height 30
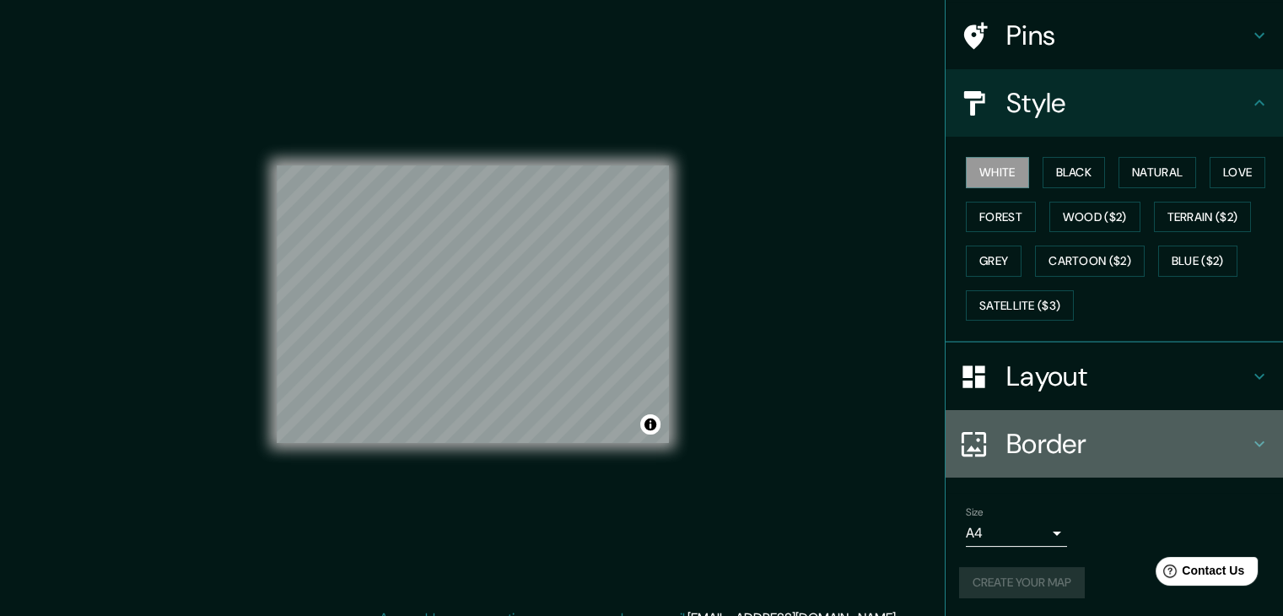
click at [1057, 447] on h4 "Border" at bounding box center [1127, 444] width 243 height 34
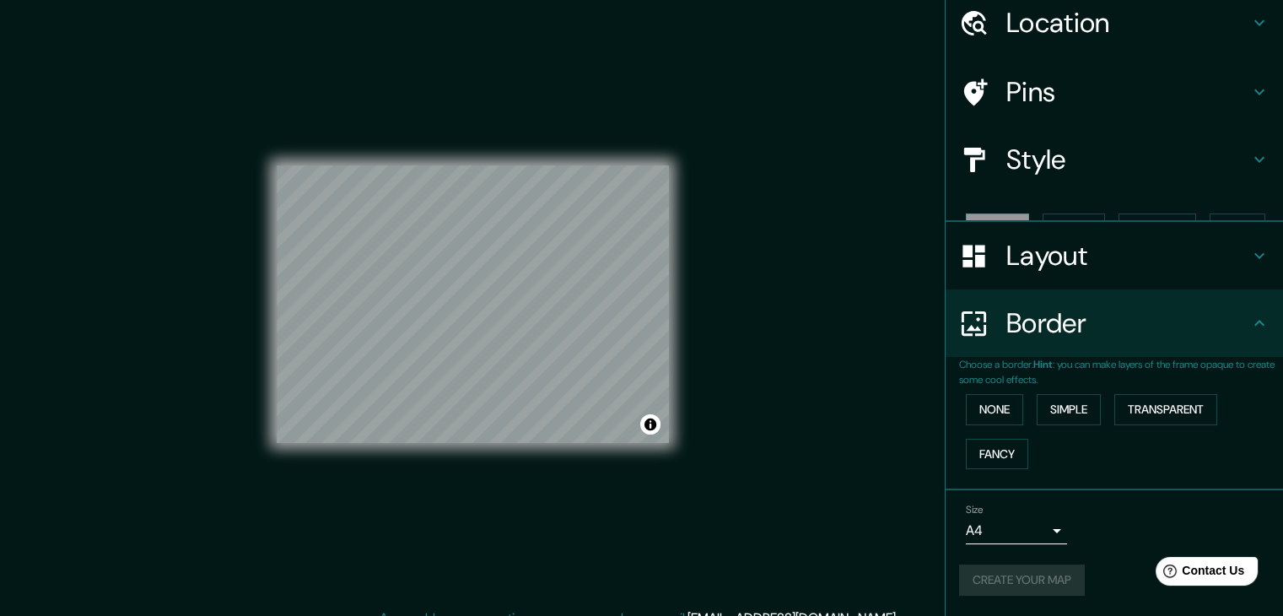
scroll to position [35, 0]
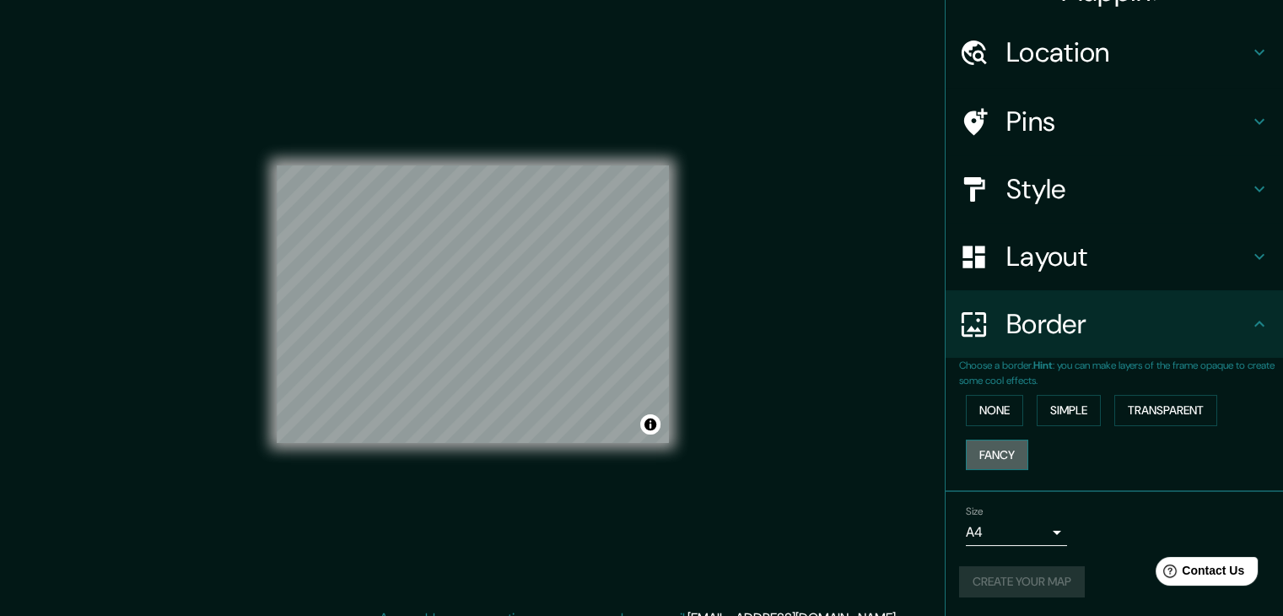
click at [995, 449] on button "Fancy" at bounding box center [996, 454] width 62 height 31
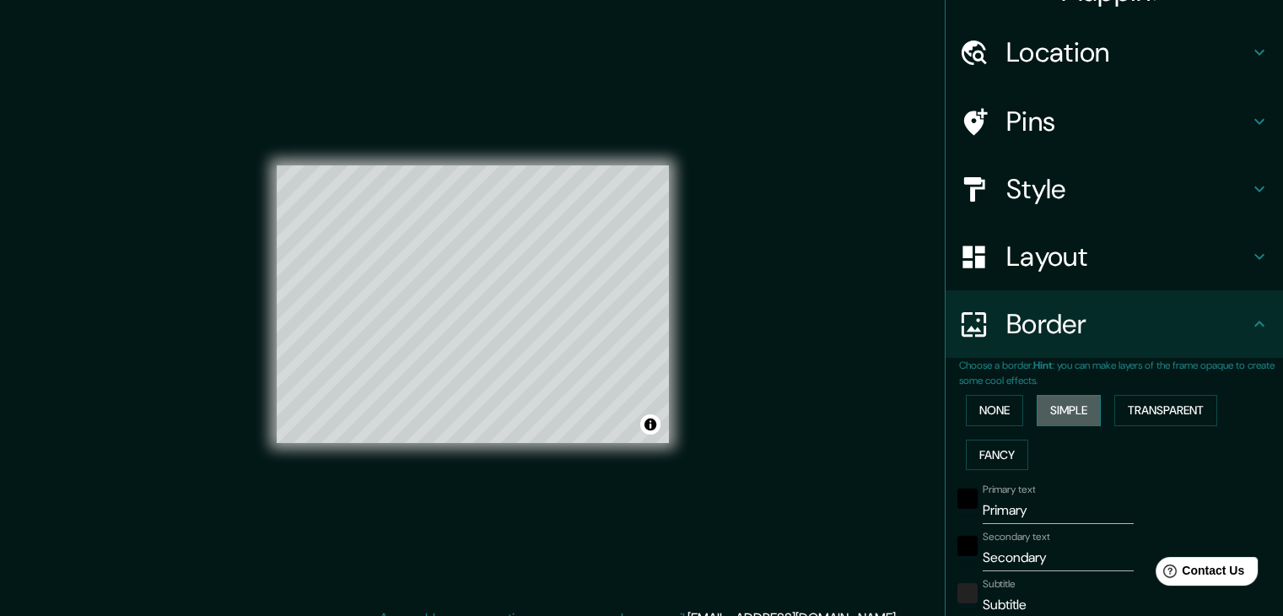
click at [1056, 415] on button "Simple" at bounding box center [1068, 410] width 64 height 31
drag, startPoint x: 1137, startPoint y: 405, endPoint x: 1127, endPoint y: 406, distance: 10.2
click at [1136, 405] on button "Transparent" at bounding box center [1165, 410] width 103 height 31
click at [992, 422] on button "None" at bounding box center [993, 410] width 57 height 31
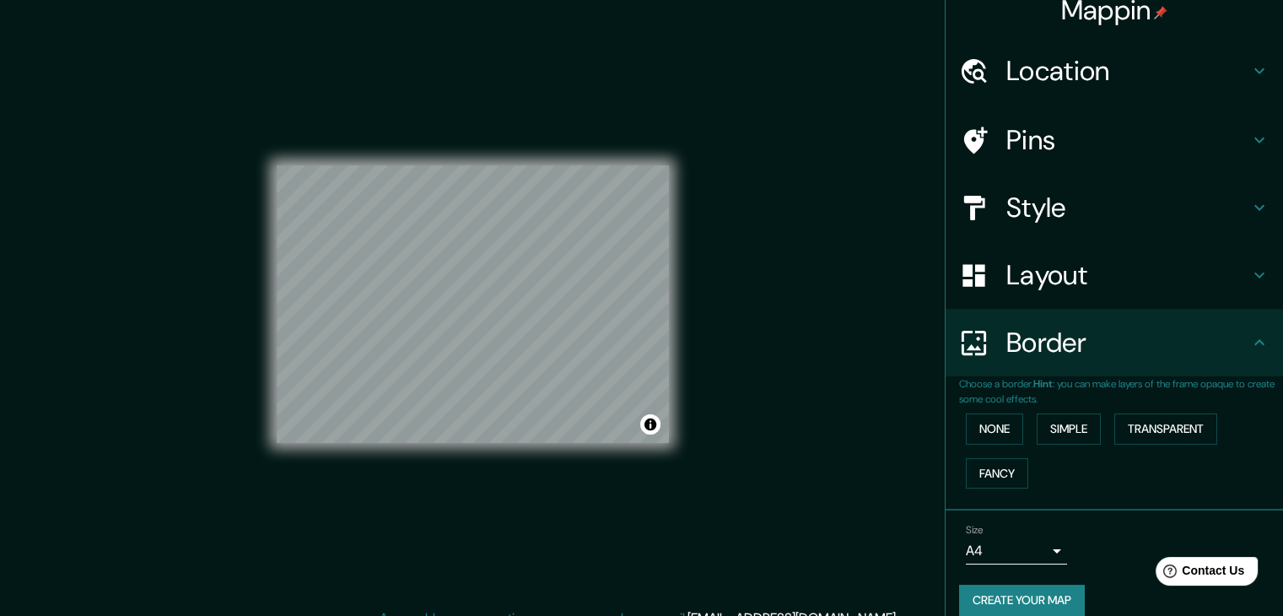
scroll to position [0, 0]
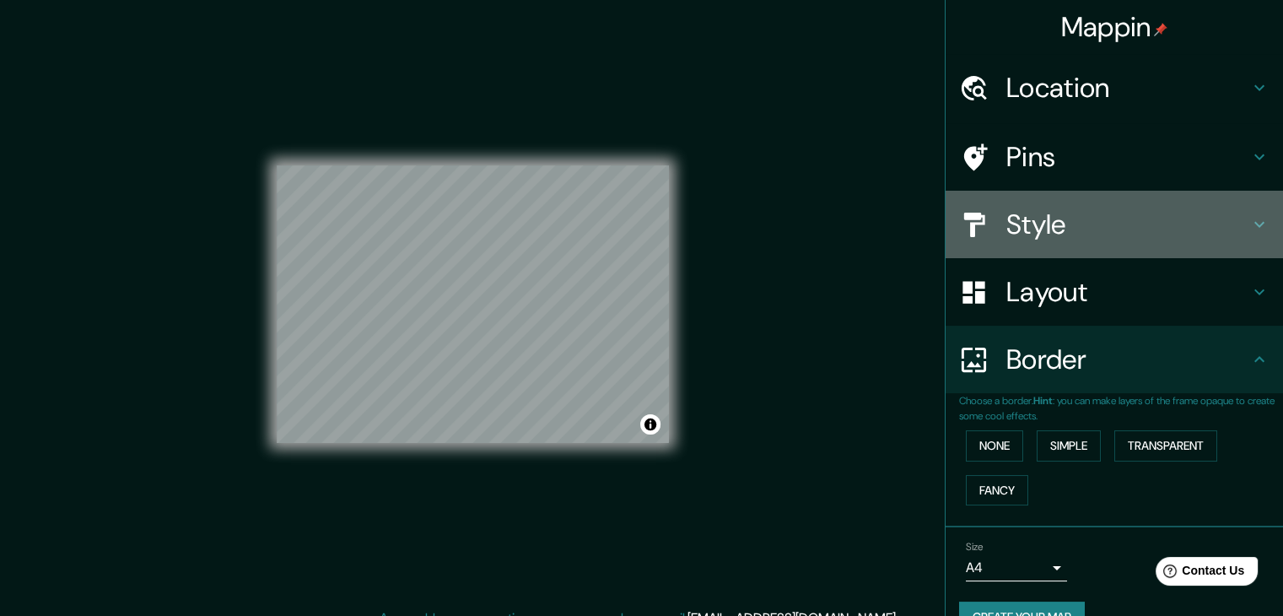
click at [1025, 240] on h4 "Style" at bounding box center [1127, 224] width 243 height 34
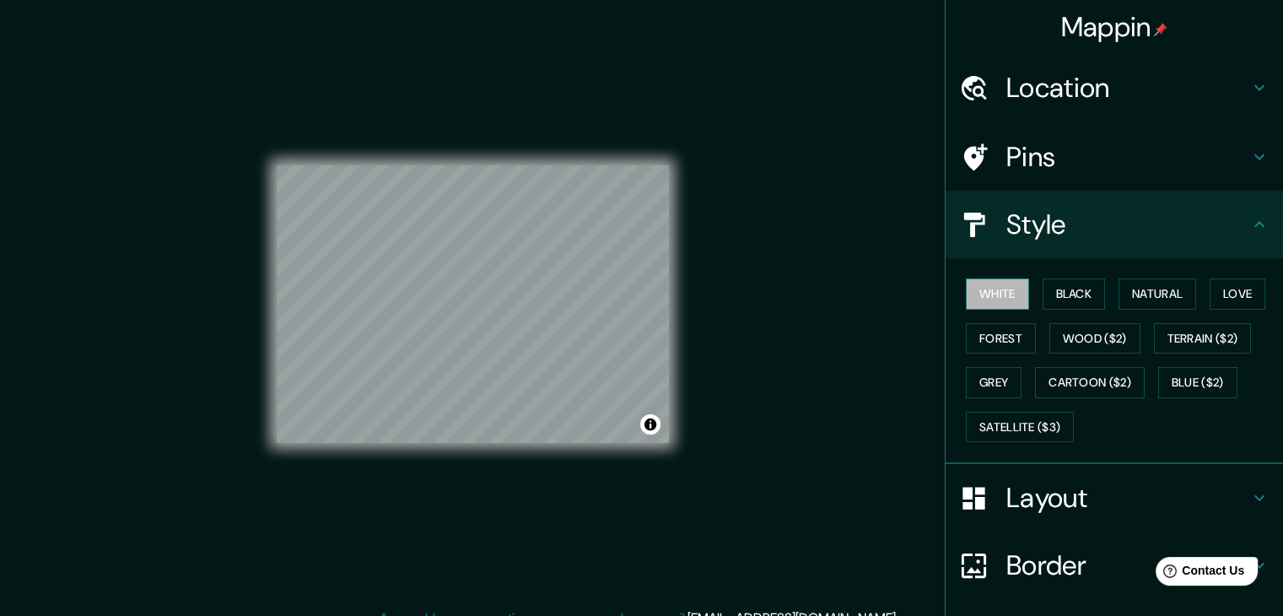
click at [976, 302] on button "White" at bounding box center [996, 293] width 63 height 31
click at [991, 282] on button "White" at bounding box center [996, 293] width 63 height 31
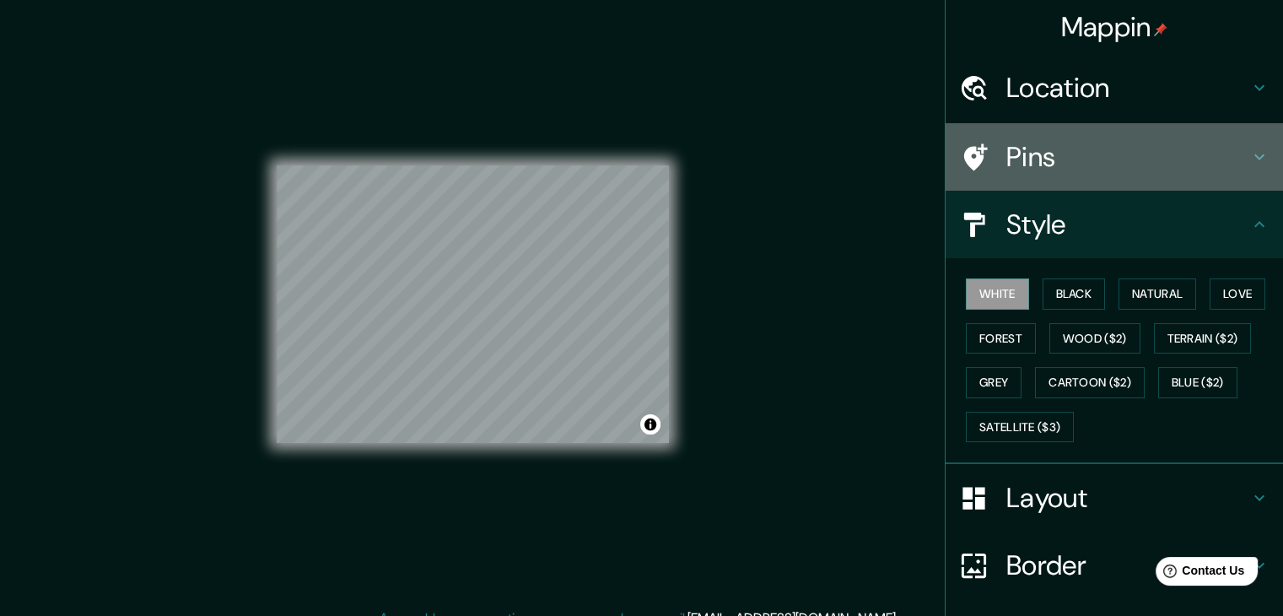
click at [992, 153] on div at bounding box center [982, 158] width 47 height 30
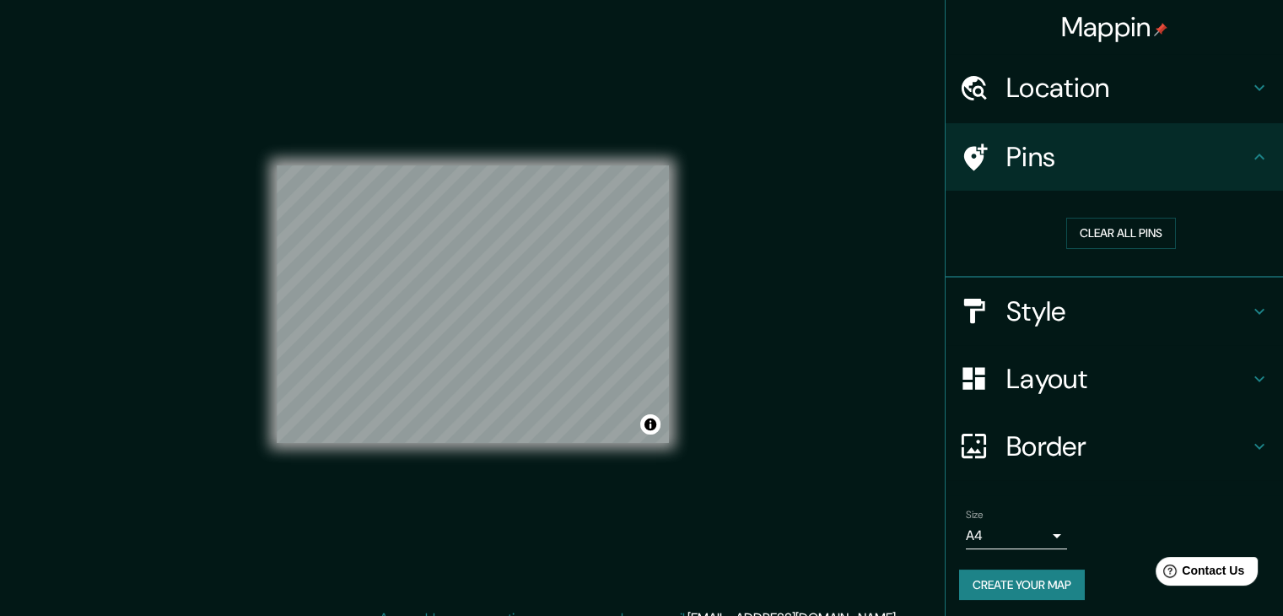
click at [1044, 74] on h4 "Location" at bounding box center [1127, 88] width 243 height 34
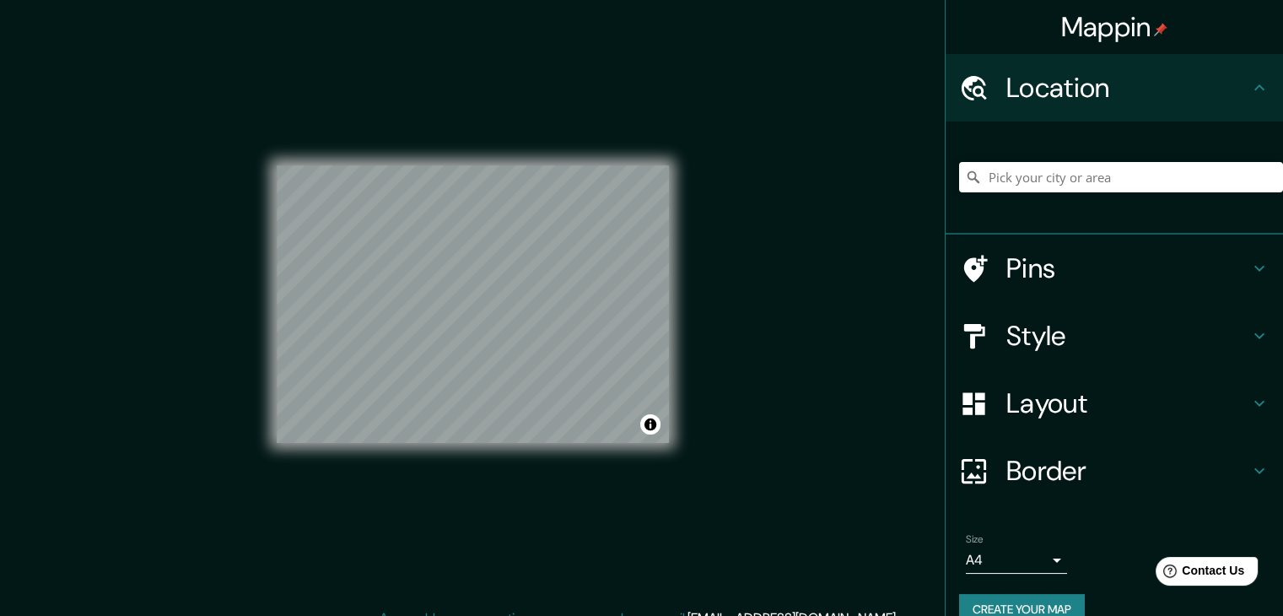
click at [1048, 72] on h4 "Location" at bounding box center [1127, 88] width 243 height 34
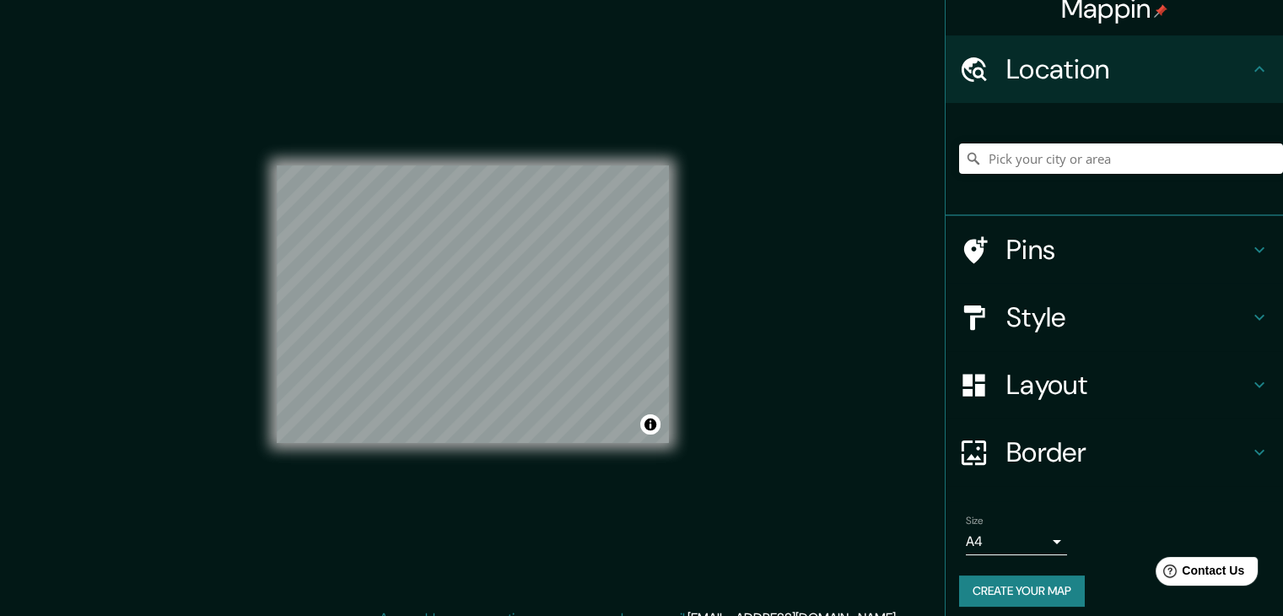
scroll to position [29, 0]
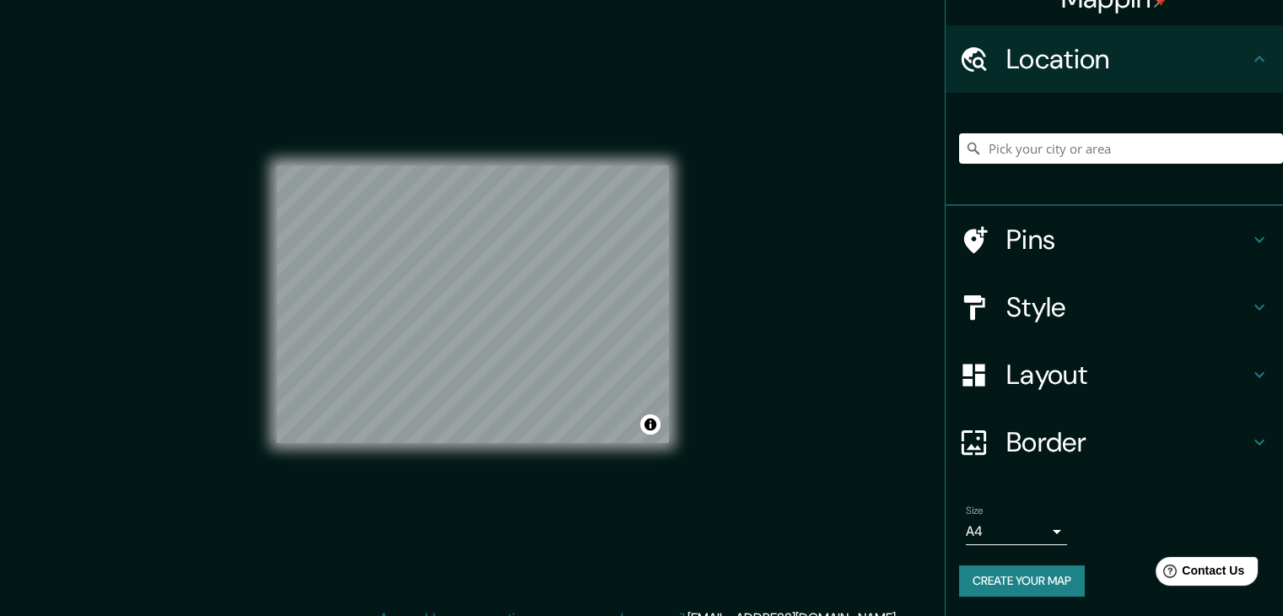
click at [1025, 590] on button "Create your map" at bounding box center [1022, 580] width 126 height 31
click at [885, 497] on div "Mappin Location [GEOGRAPHIC_DATA] [PERSON_NAME] [PERSON_NAME] Quilpué, [GEOGRAP…" at bounding box center [641, 317] width 1283 height 635
drag, startPoint x: 1022, startPoint y: 510, endPoint x: 1008, endPoint y: 522, distance: 17.9
click at [1020, 514] on div "Size A4 single" at bounding box center [1015, 524] width 101 height 40
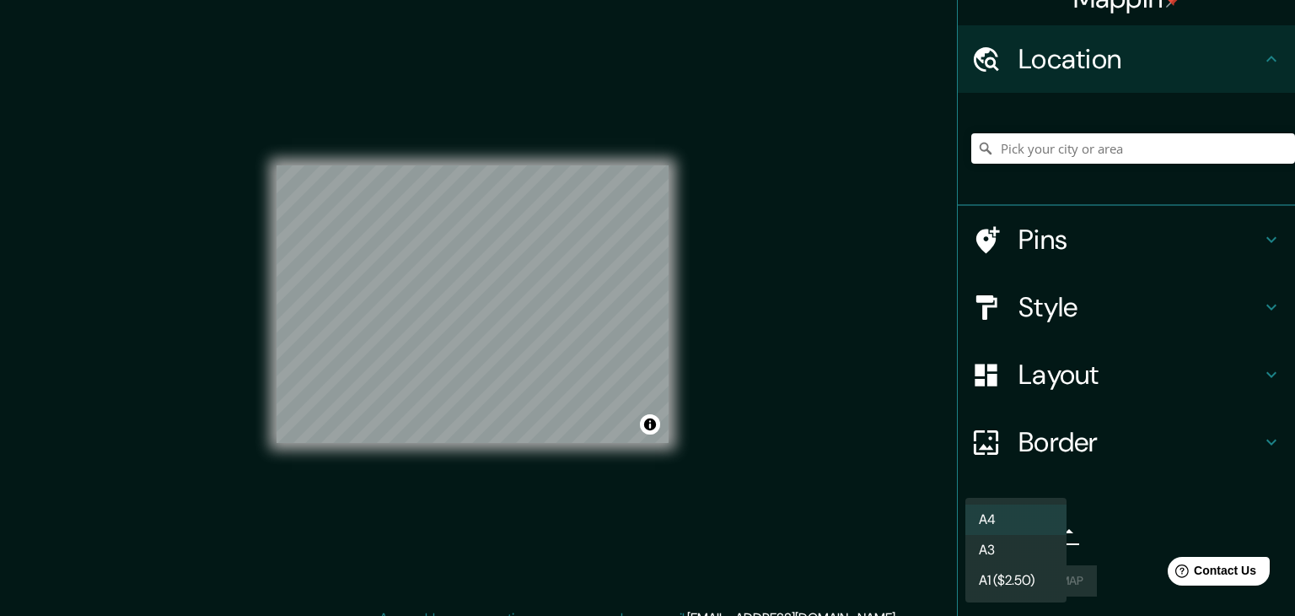
click at [1005, 524] on body "Mappin Location [GEOGRAPHIC_DATA] [PERSON_NAME] [PERSON_NAME] Quilpué, [GEOGRAP…" at bounding box center [647, 308] width 1295 height 616
click at [1009, 547] on li "A3" at bounding box center [1015, 550] width 101 height 30
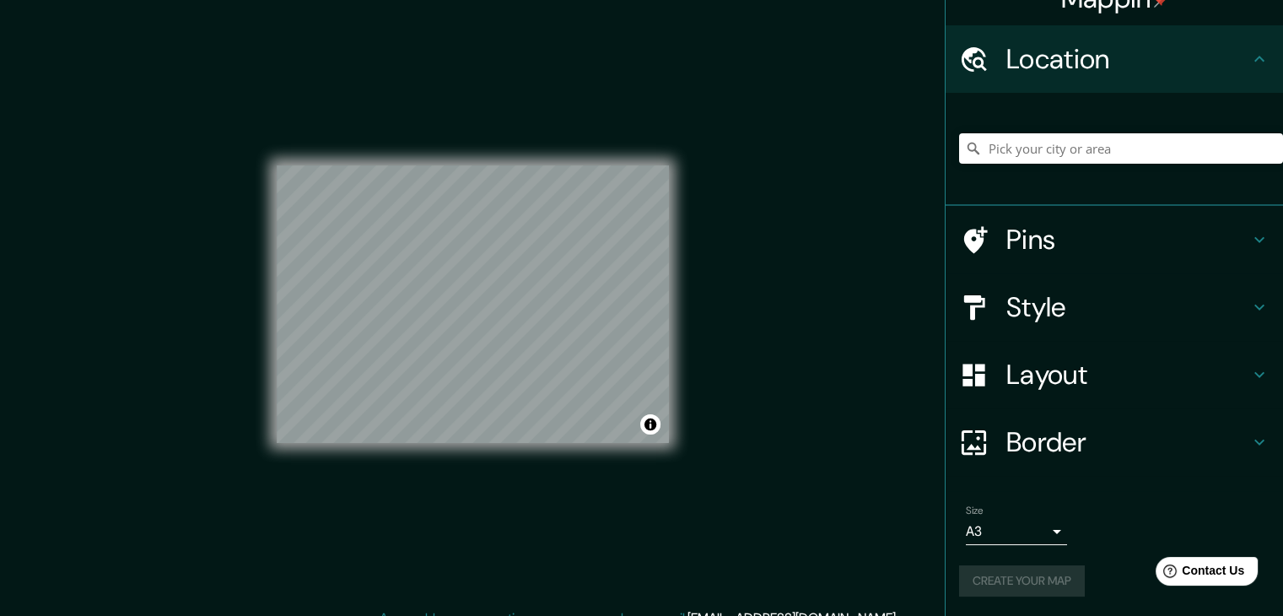
click at [1014, 583] on div "Create your map" at bounding box center [1114, 580] width 310 height 31
click at [1010, 541] on body "Mappin Location [GEOGRAPHIC_DATA] [PERSON_NAME] [PERSON_NAME] Quilpué, [GEOGRAP…" at bounding box center [641, 308] width 1283 height 616
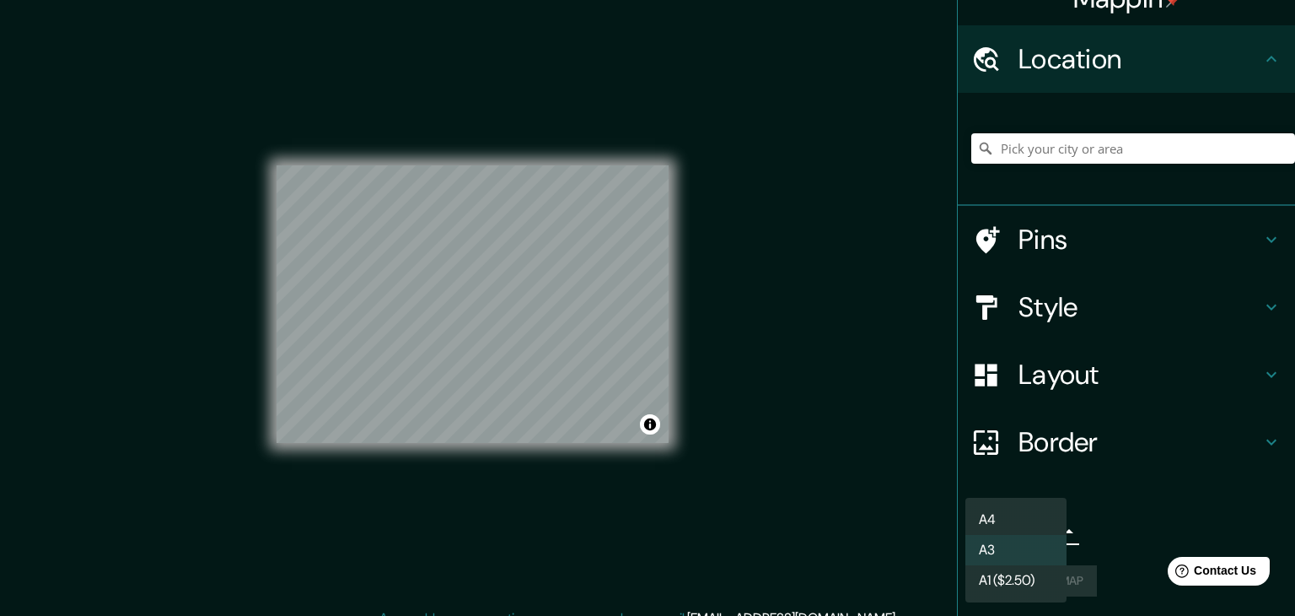
click at [992, 520] on li "A4" at bounding box center [1015, 519] width 101 height 30
type input "single"
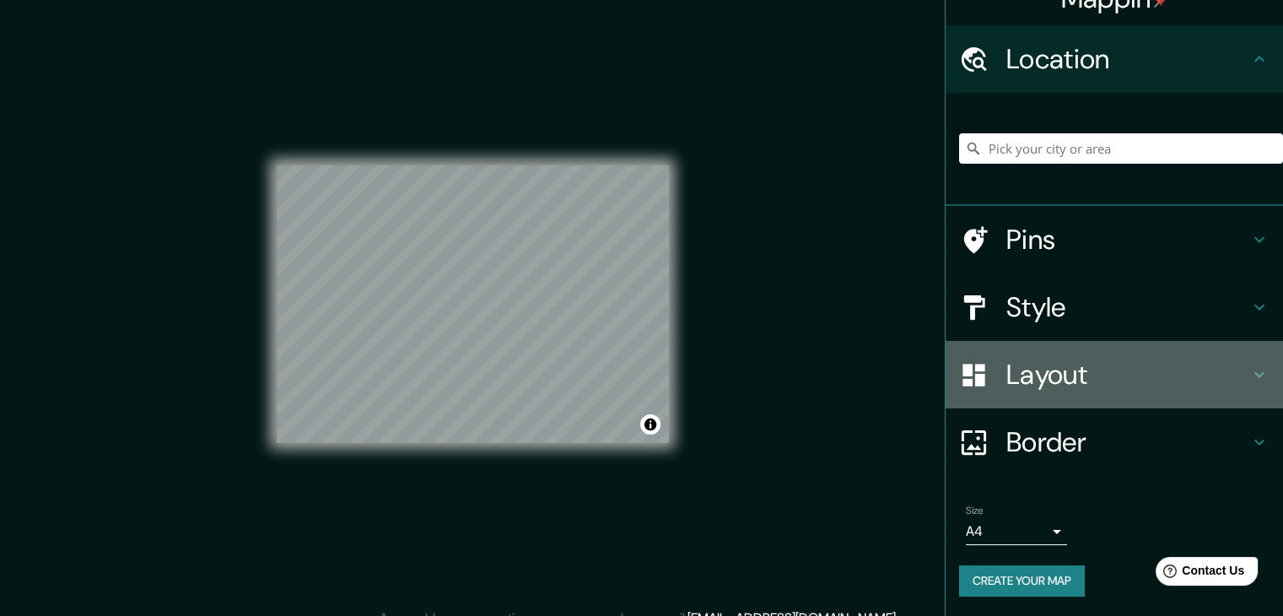
click at [1002, 392] on div "Layout" at bounding box center [1113, 374] width 337 height 67
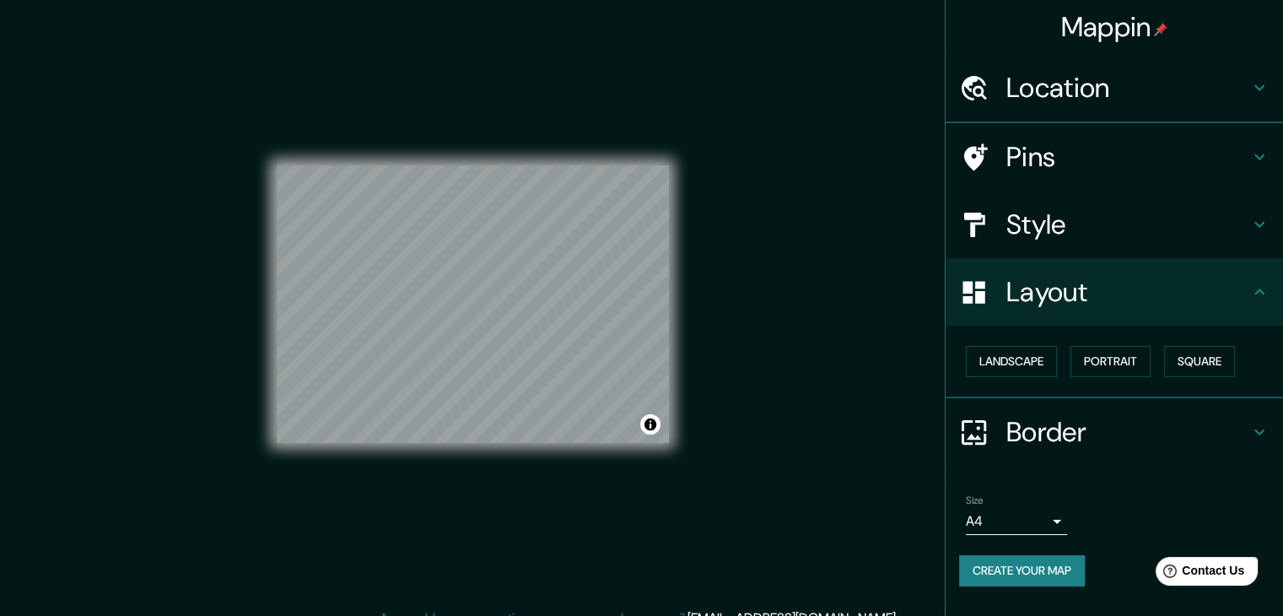
scroll to position [0, 0]
click at [1039, 366] on button "Landscape" at bounding box center [1010, 361] width 91 height 31
click at [1135, 366] on button "Portrait" at bounding box center [1110, 361] width 80 height 31
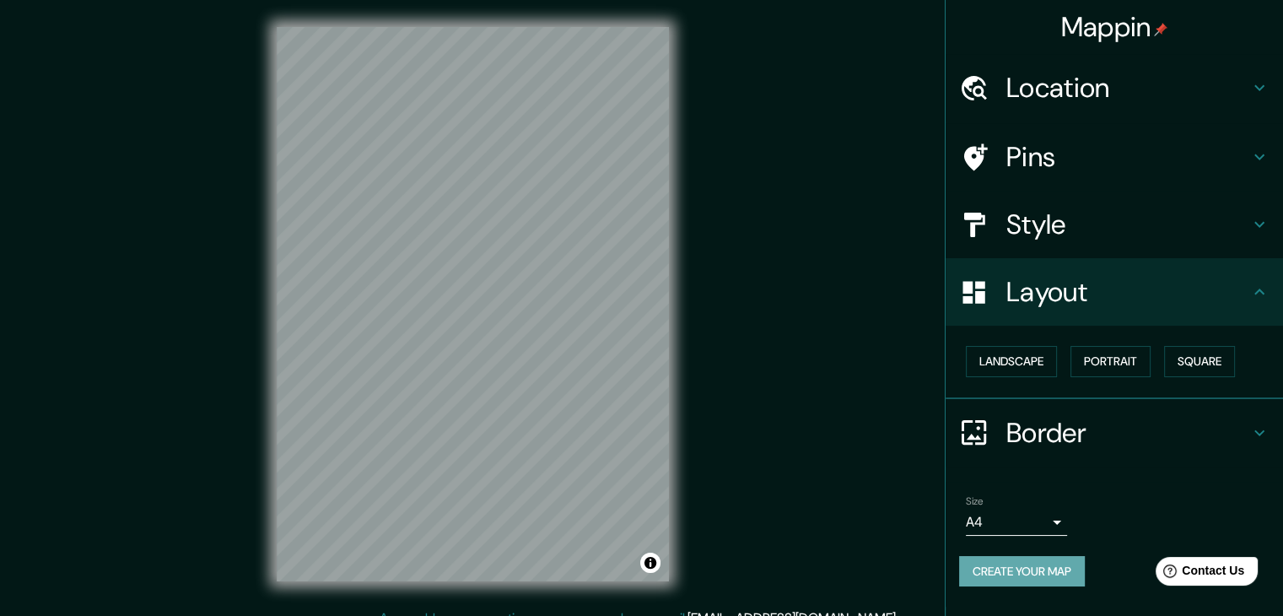
click at [995, 572] on button "Create your map" at bounding box center [1022, 571] width 126 height 31
click at [999, 558] on button "Create your map" at bounding box center [1022, 571] width 126 height 31
